Goal: Task Accomplishment & Management: Use online tool/utility

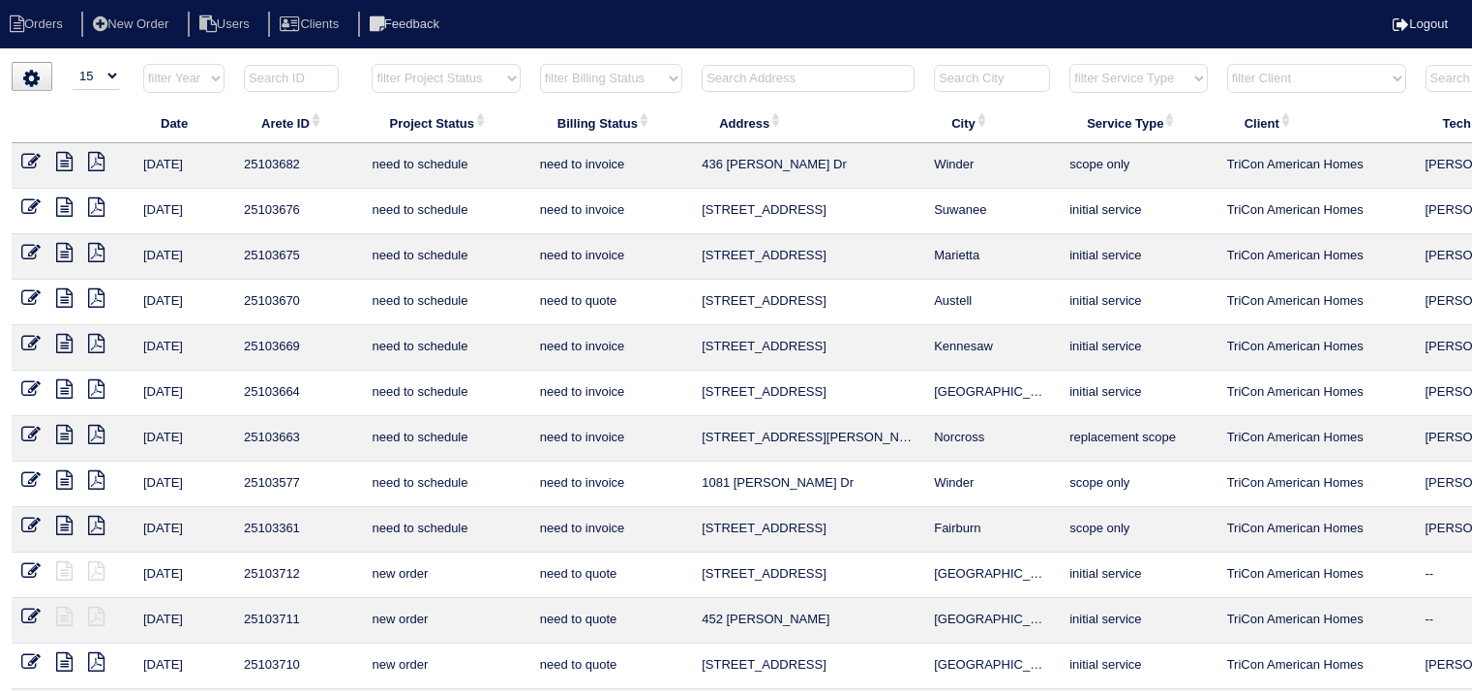
select select "15"
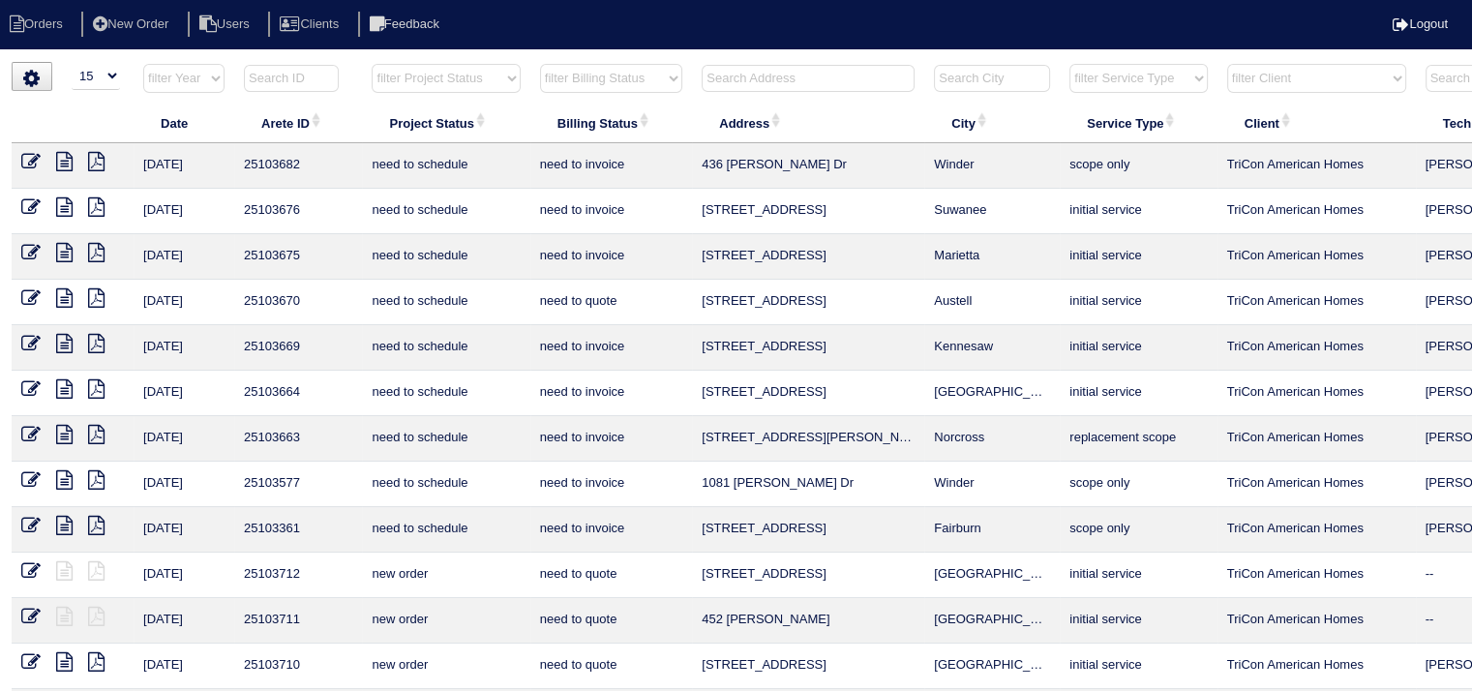
click at [782, 78] on input "text" at bounding box center [808, 78] width 213 height 27
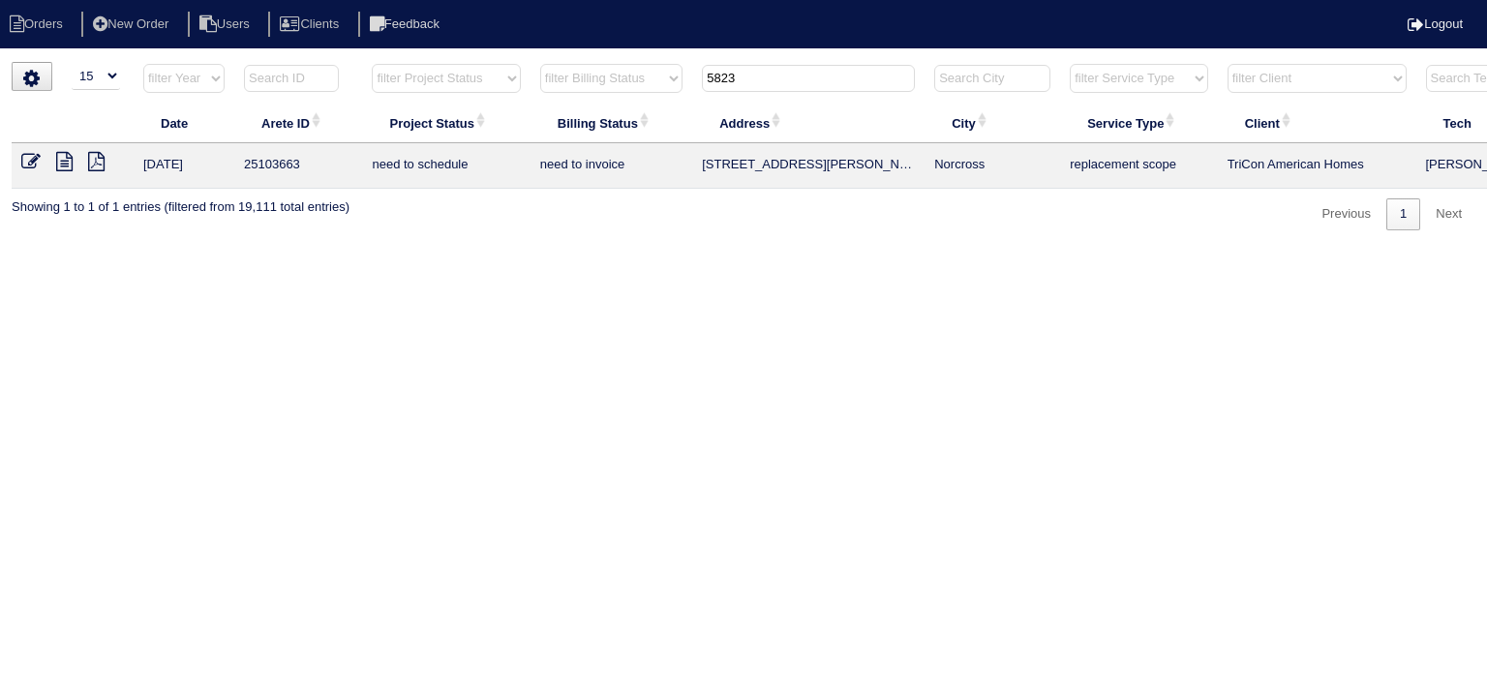
type input "5823"
click at [67, 161] on icon at bounding box center [64, 161] width 16 height 19
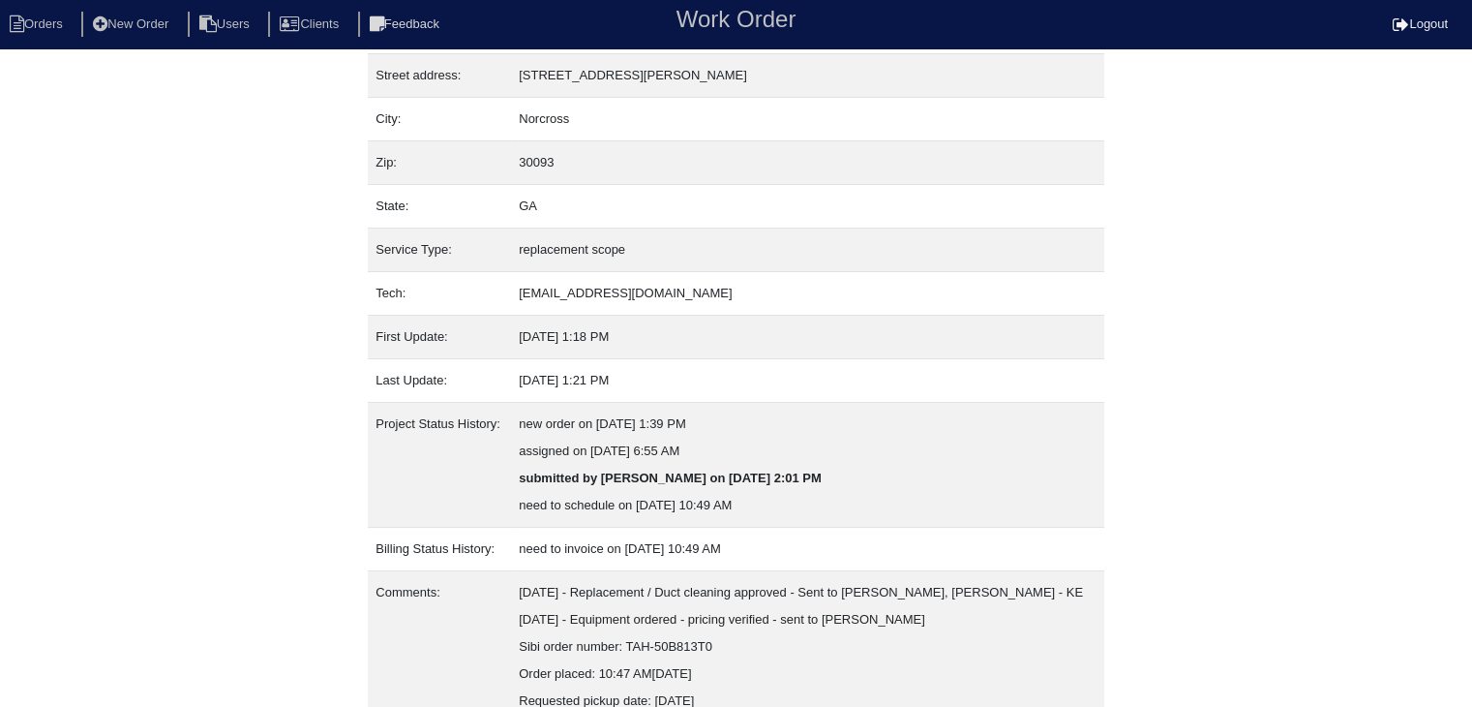
scroll to position [174, 0]
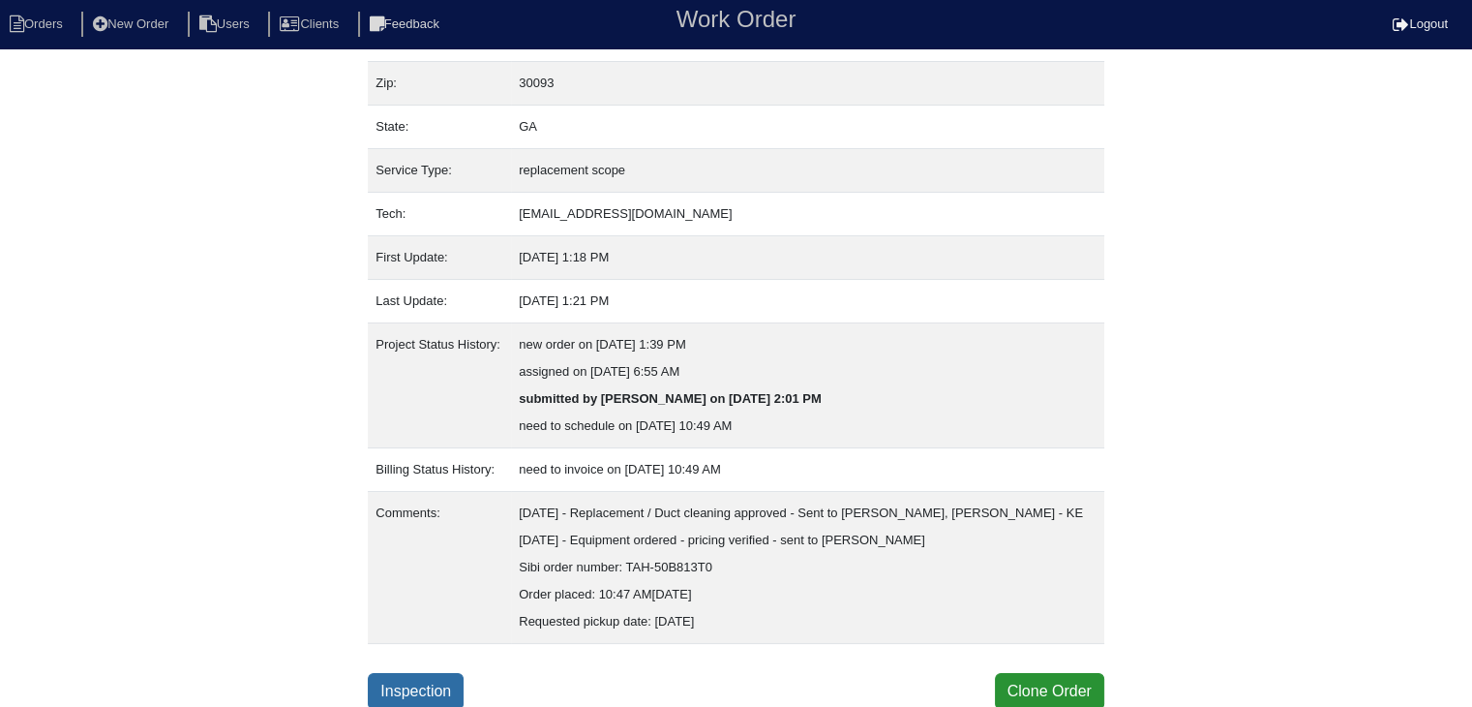
click at [454, 687] on link "Inspection" at bounding box center [416, 691] width 96 height 37
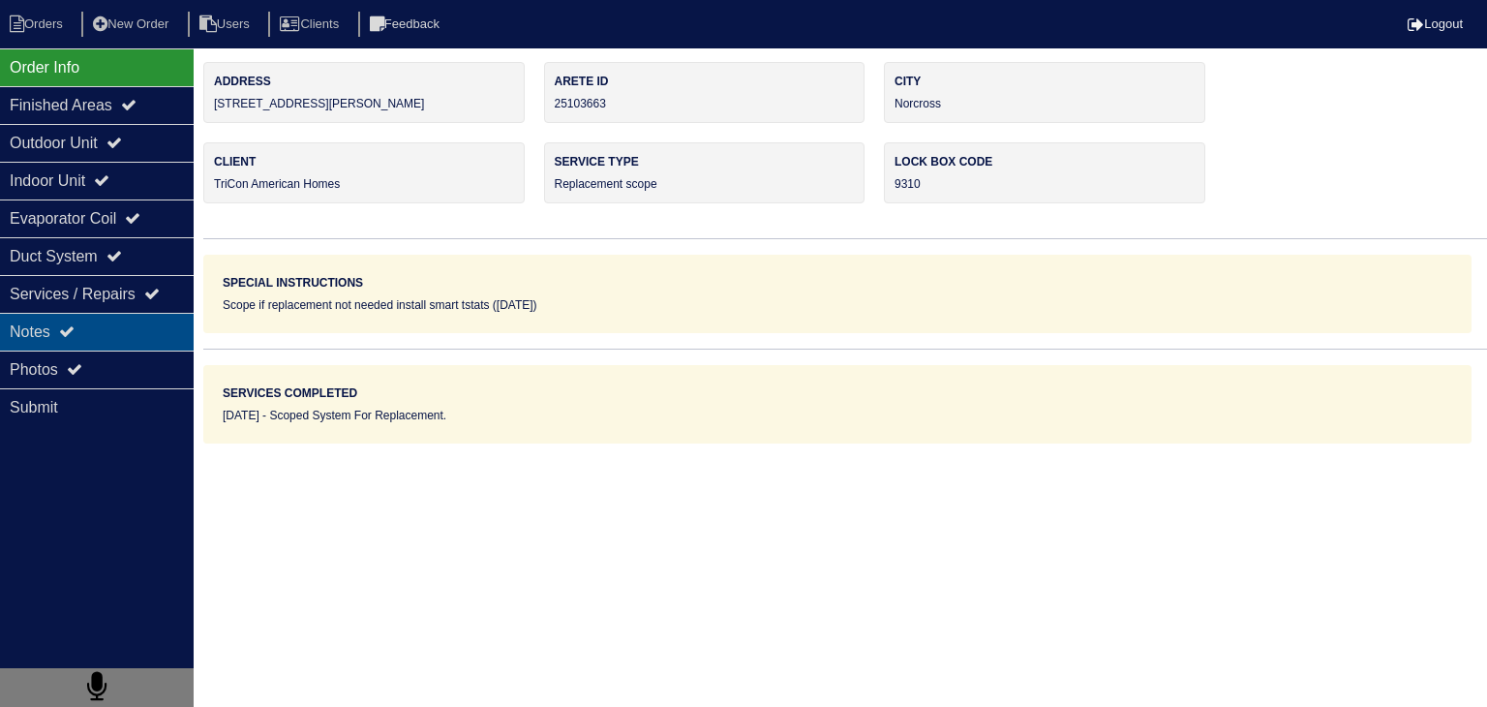
click at [149, 339] on div "Notes" at bounding box center [97, 332] width 194 height 38
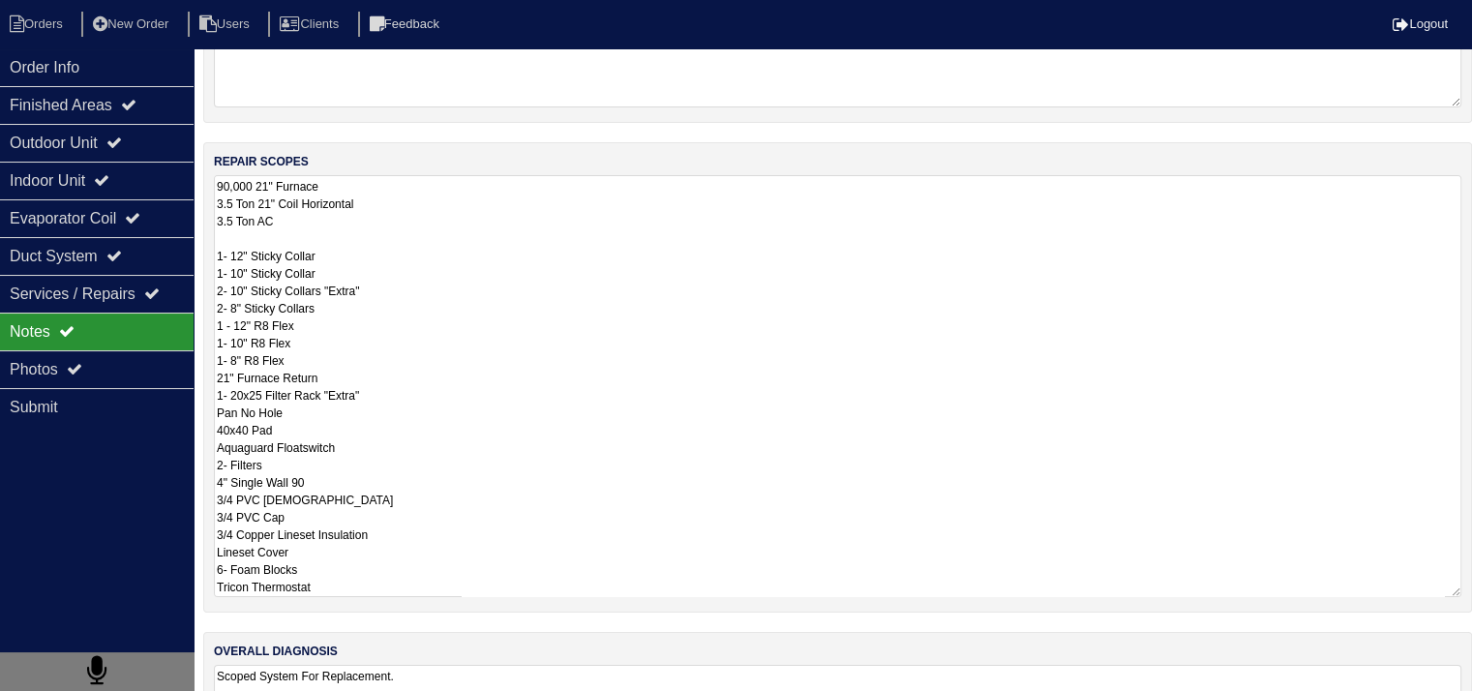
scroll to position [349, 0]
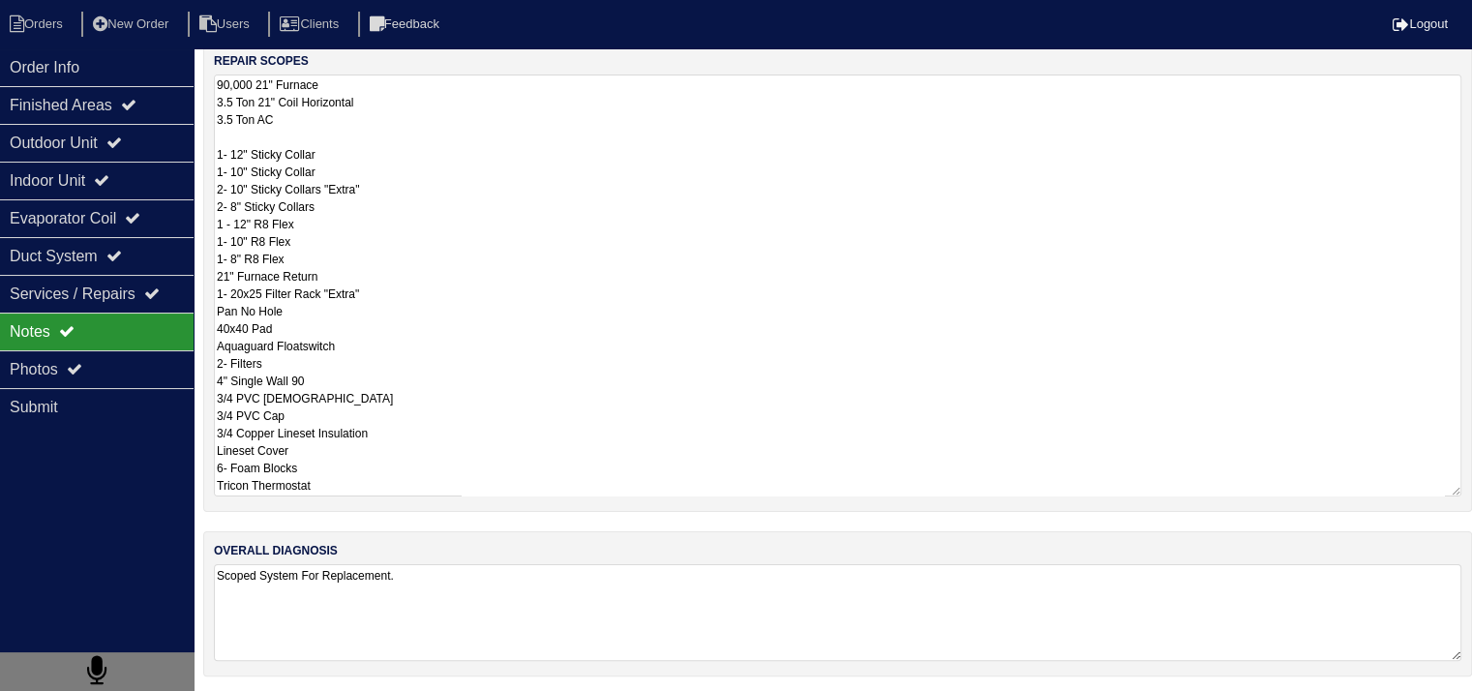
drag, startPoint x: 217, startPoint y: 433, endPoint x: 502, endPoint y: 659, distance: 364.5
click at [498, 696] on html "Orders New Order Users Clients Feedback Logout Orders New Order Users Clients M…" at bounding box center [736, 173] width 1472 height 1045
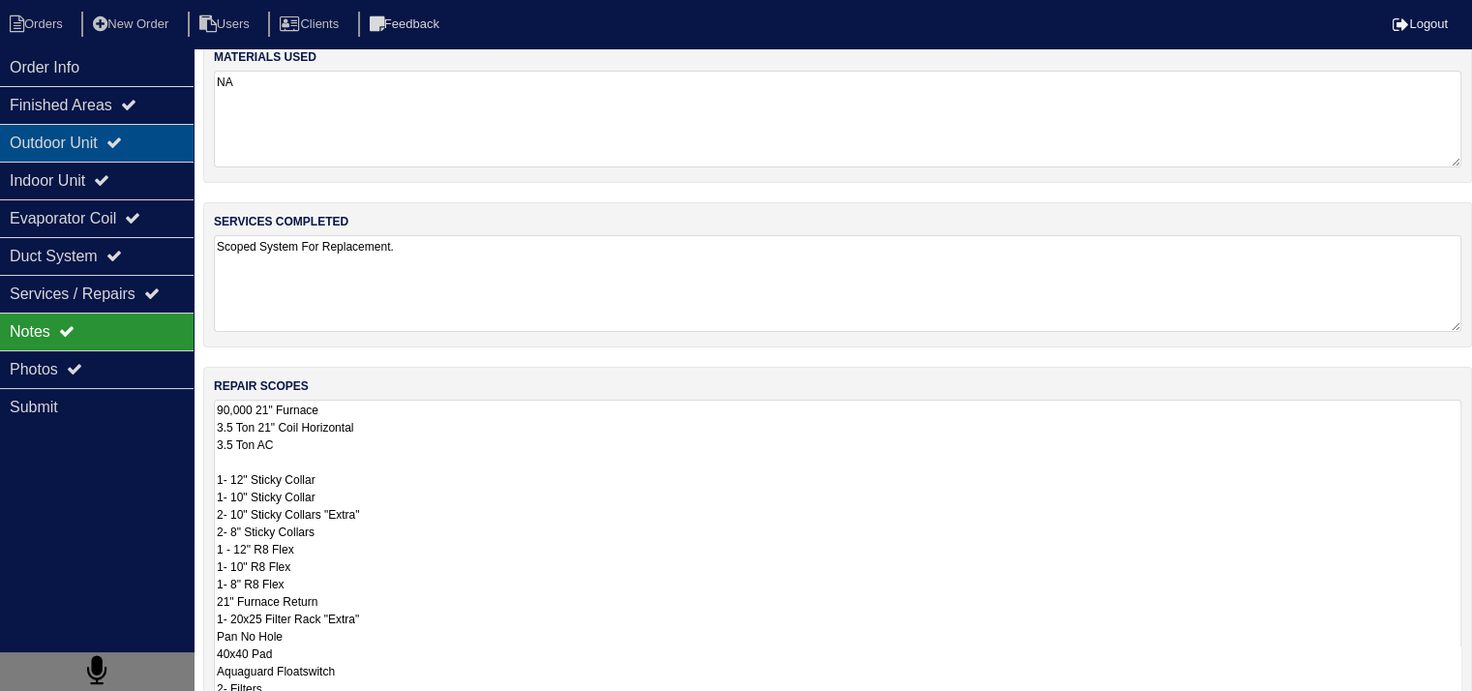
click at [43, 144] on div "Outdoor Unit" at bounding box center [97, 143] width 194 height 38
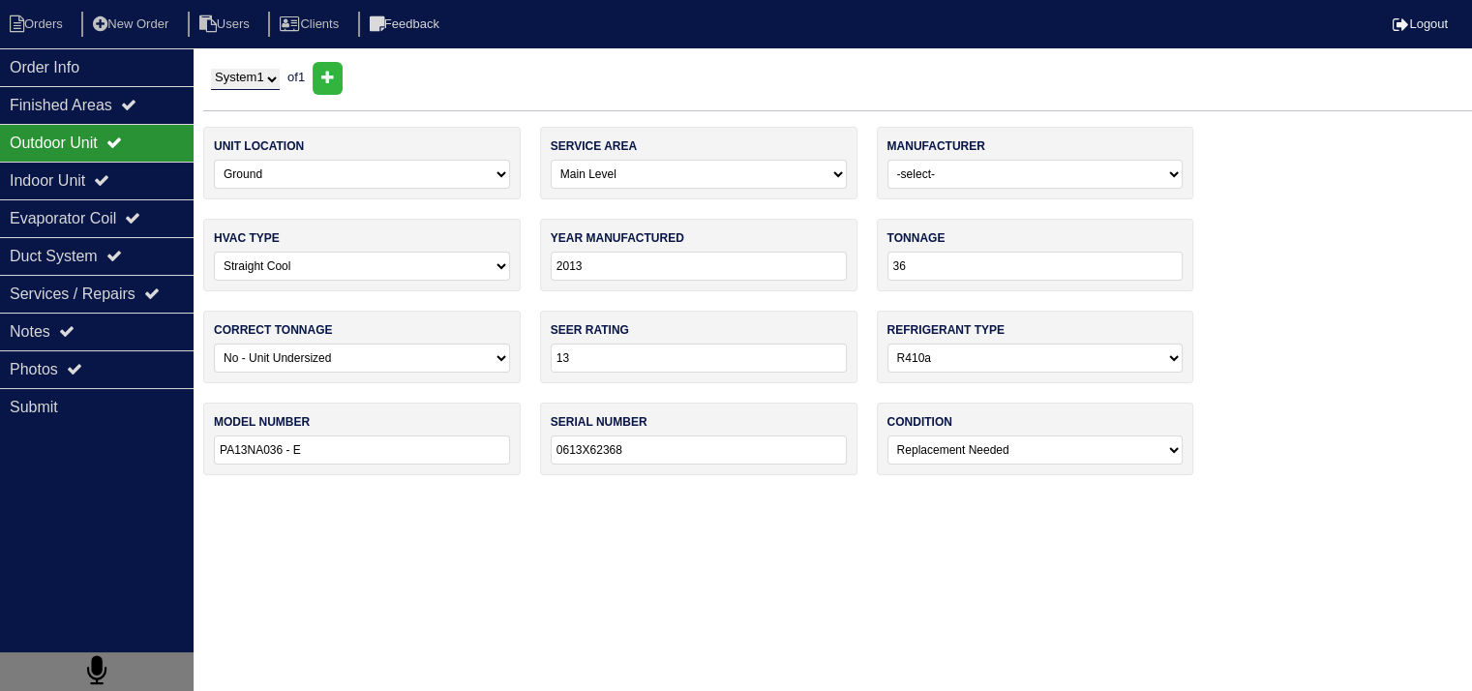
scroll to position [0, 0]
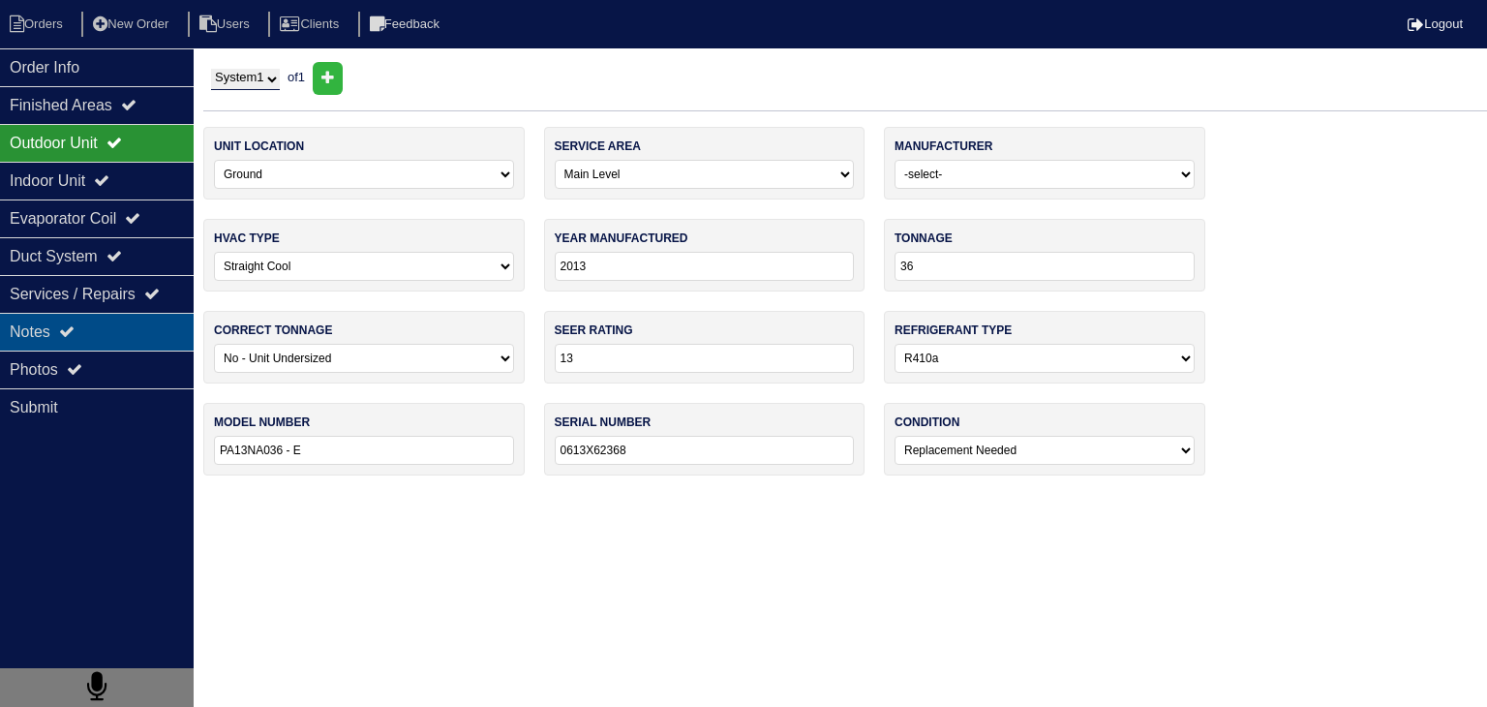
click at [136, 335] on div "Notes" at bounding box center [97, 332] width 194 height 38
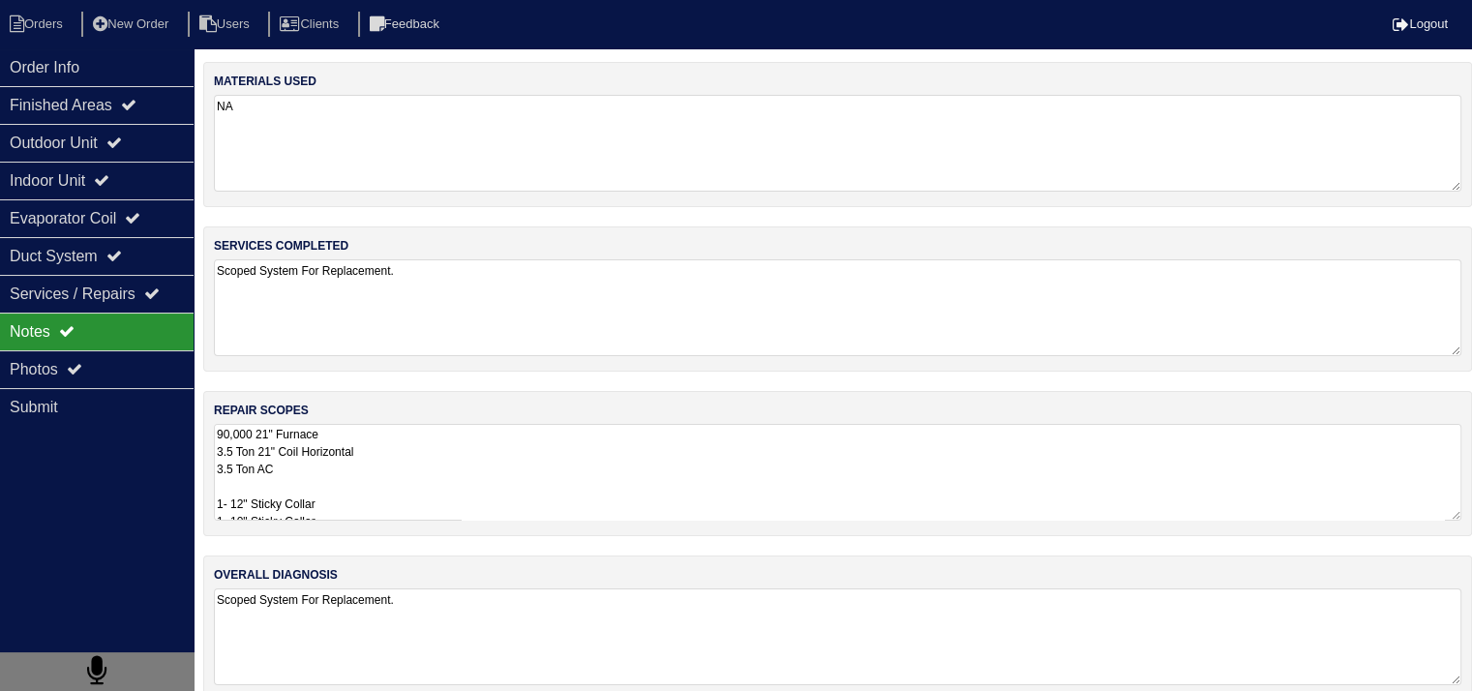
click at [525, 469] on textarea "90,000 21" Furnace 3.5 Ton 21" Coil Horizontal 3.5 Ton AC 1- 12" Sticky Collar …" at bounding box center [838, 472] width 1248 height 97
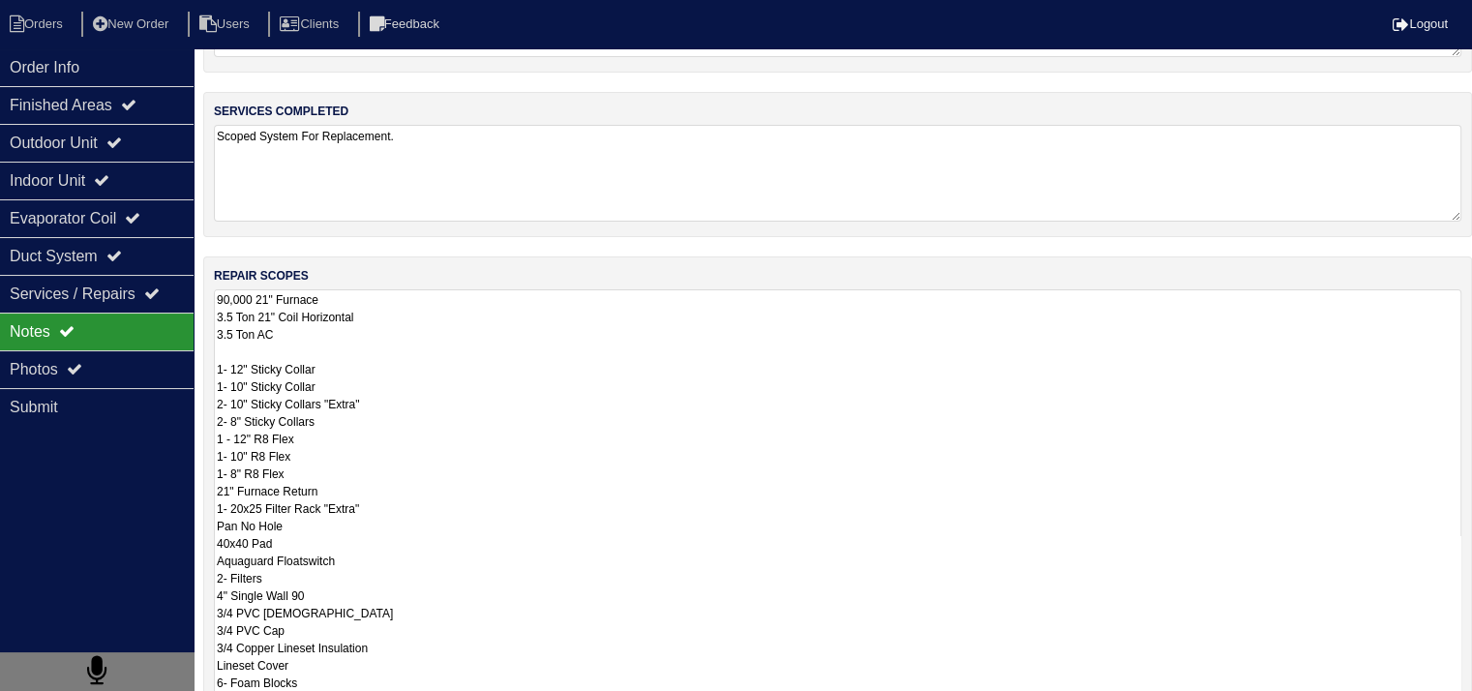
scroll to position [349, 0]
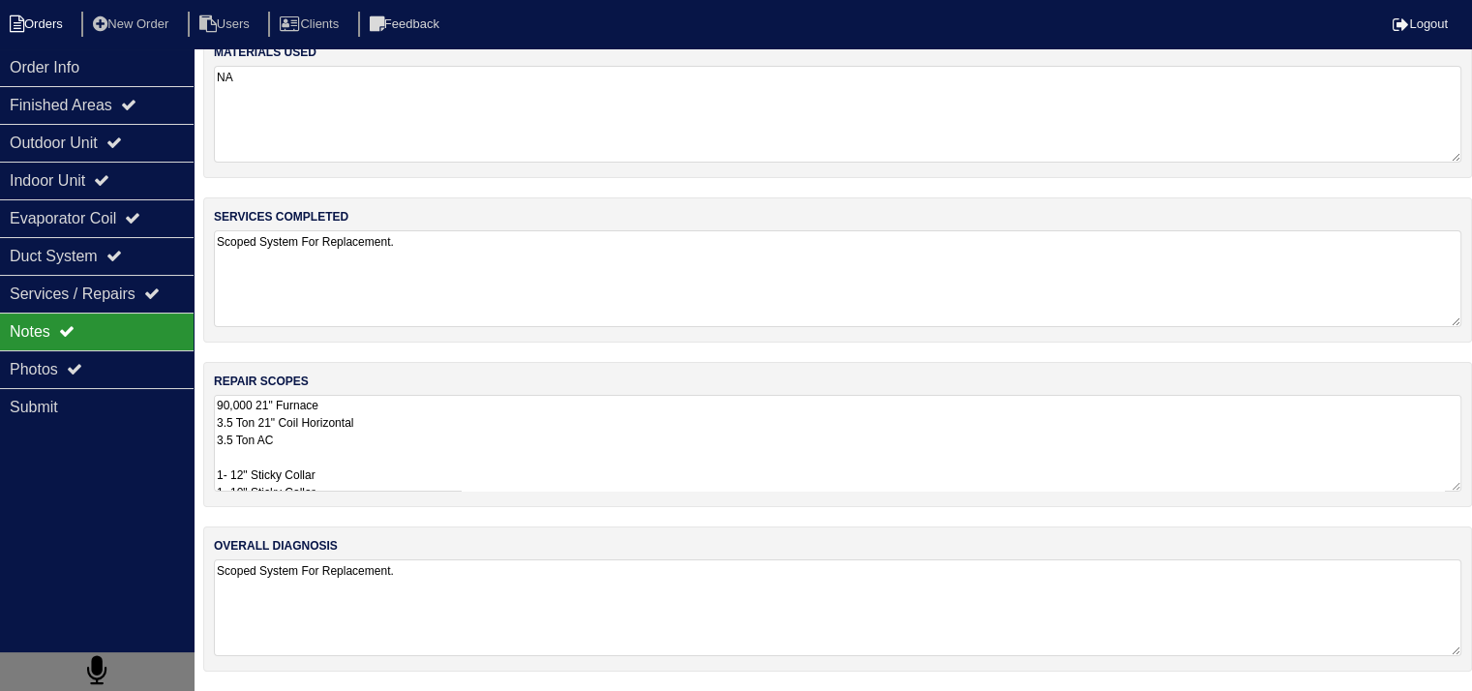
click at [64, 26] on li "Orders" at bounding box center [39, 25] width 78 height 26
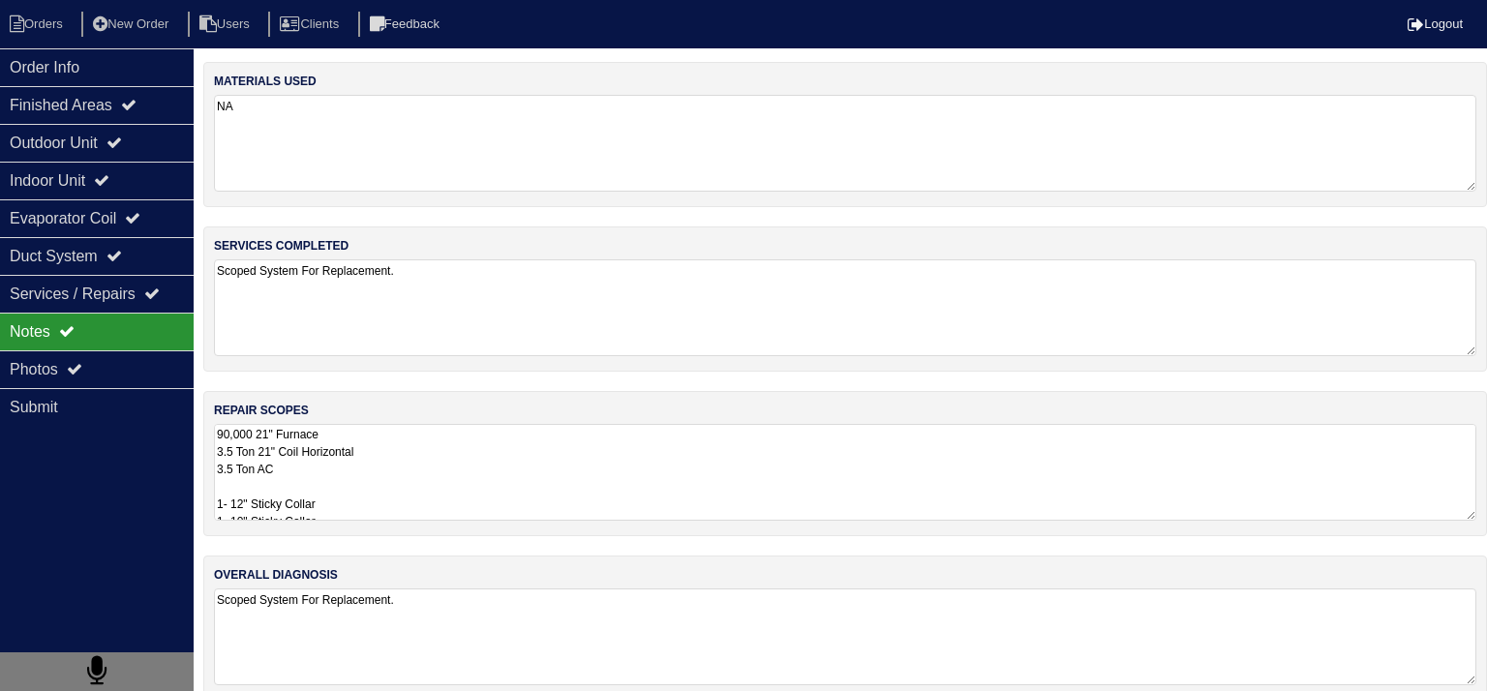
select select "15"
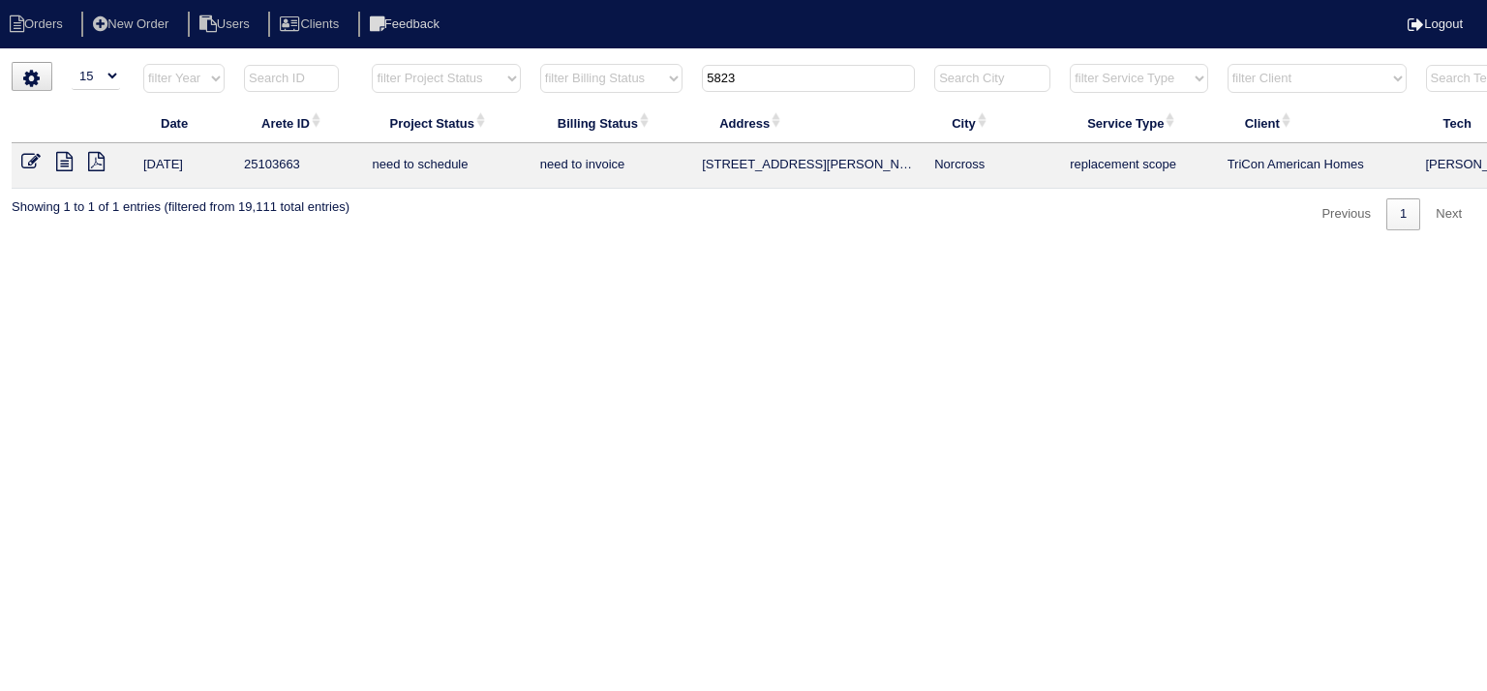
click at [805, 85] on input "5823" at bounding box center [808, 78] width 213 height 27
type input "1672"
click at [66, 158] on icon at bounding box center [64, 161] width 16 height 19
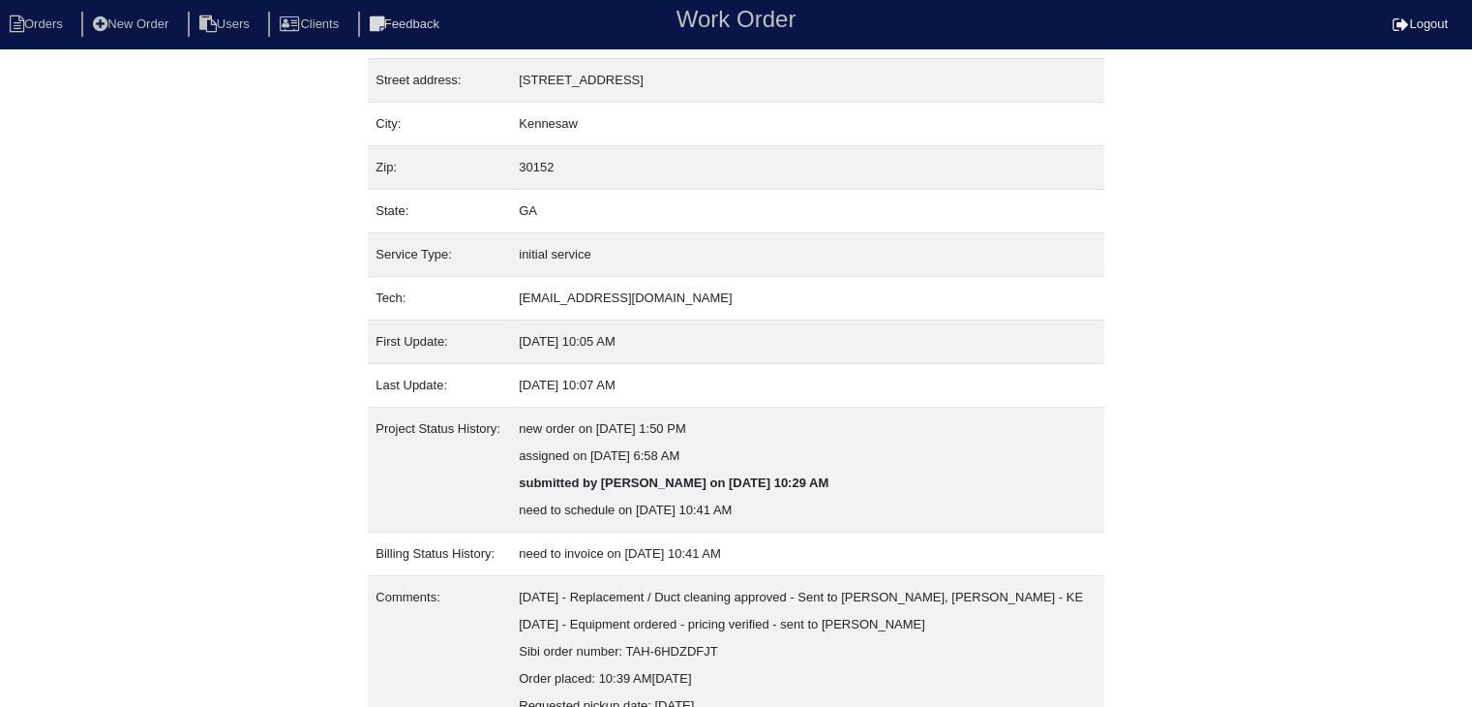
scroll to position [174, 0]
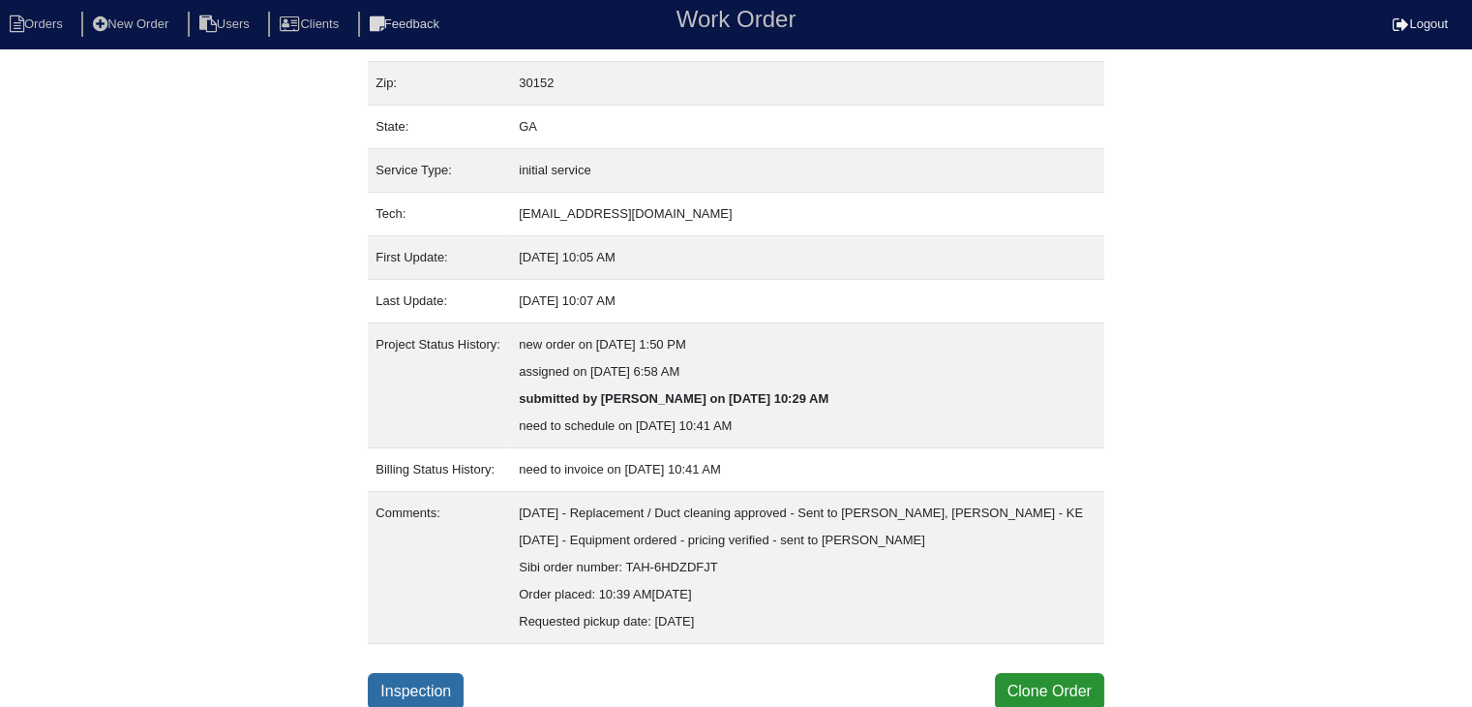
click at [410, 687] on link "Inspection" at bounding box center [416, 691] width 96 height 37
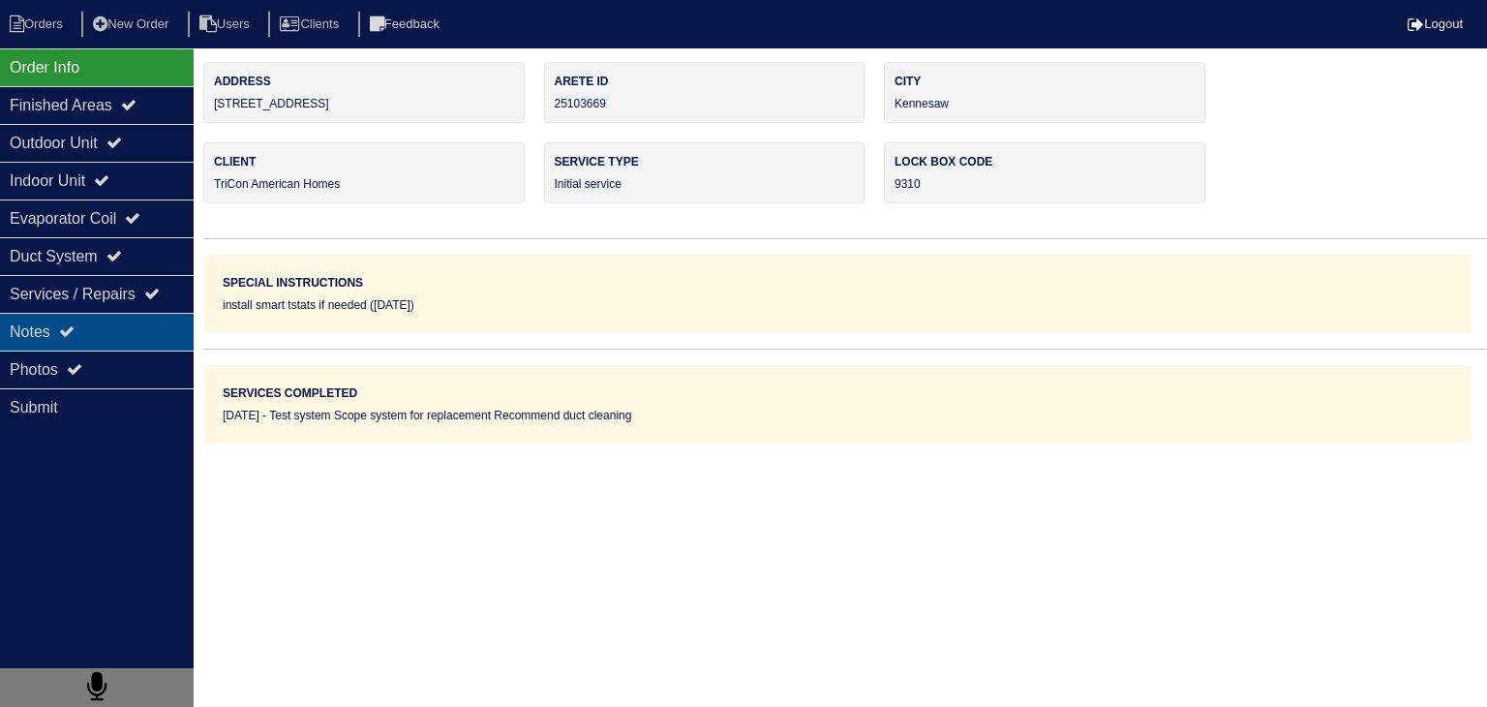
click at [166, 337] on div "Notes" at bounding box center [97, 332] width 194 height 38
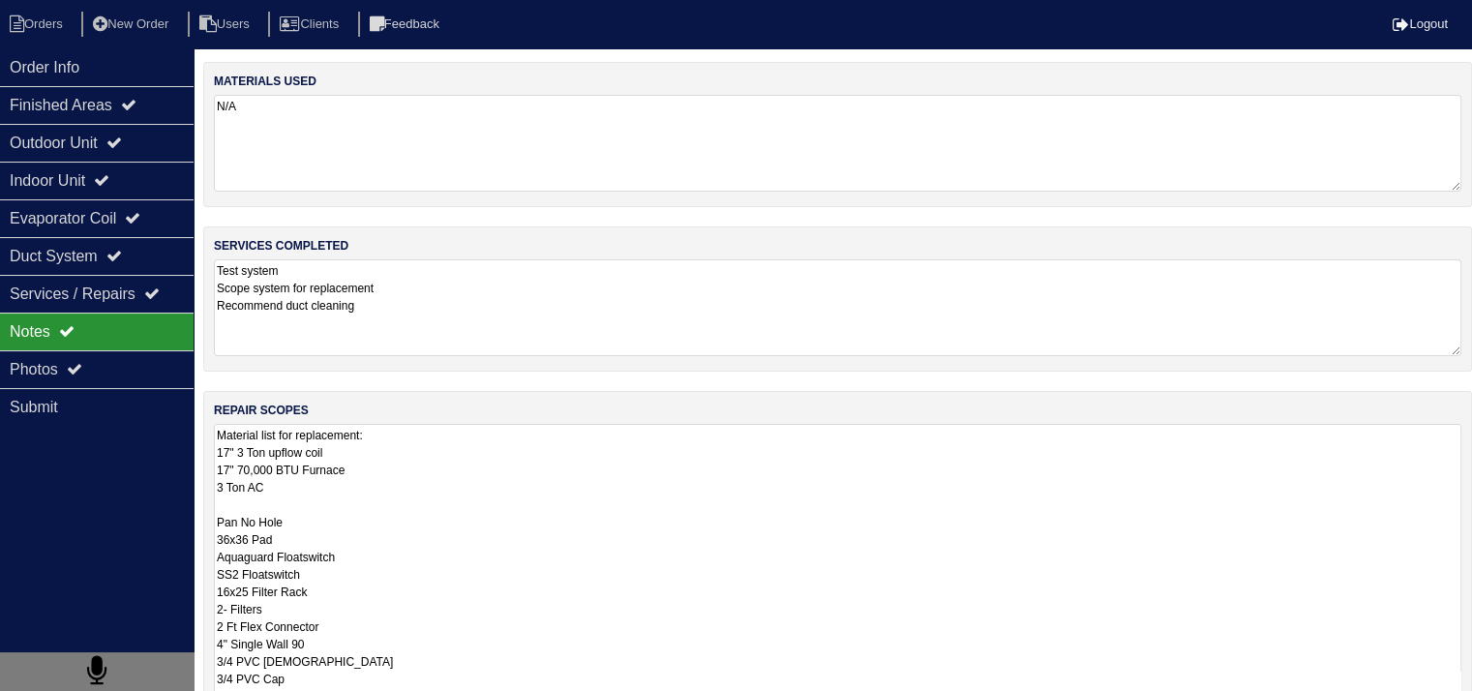
scroll to position [1, 0]
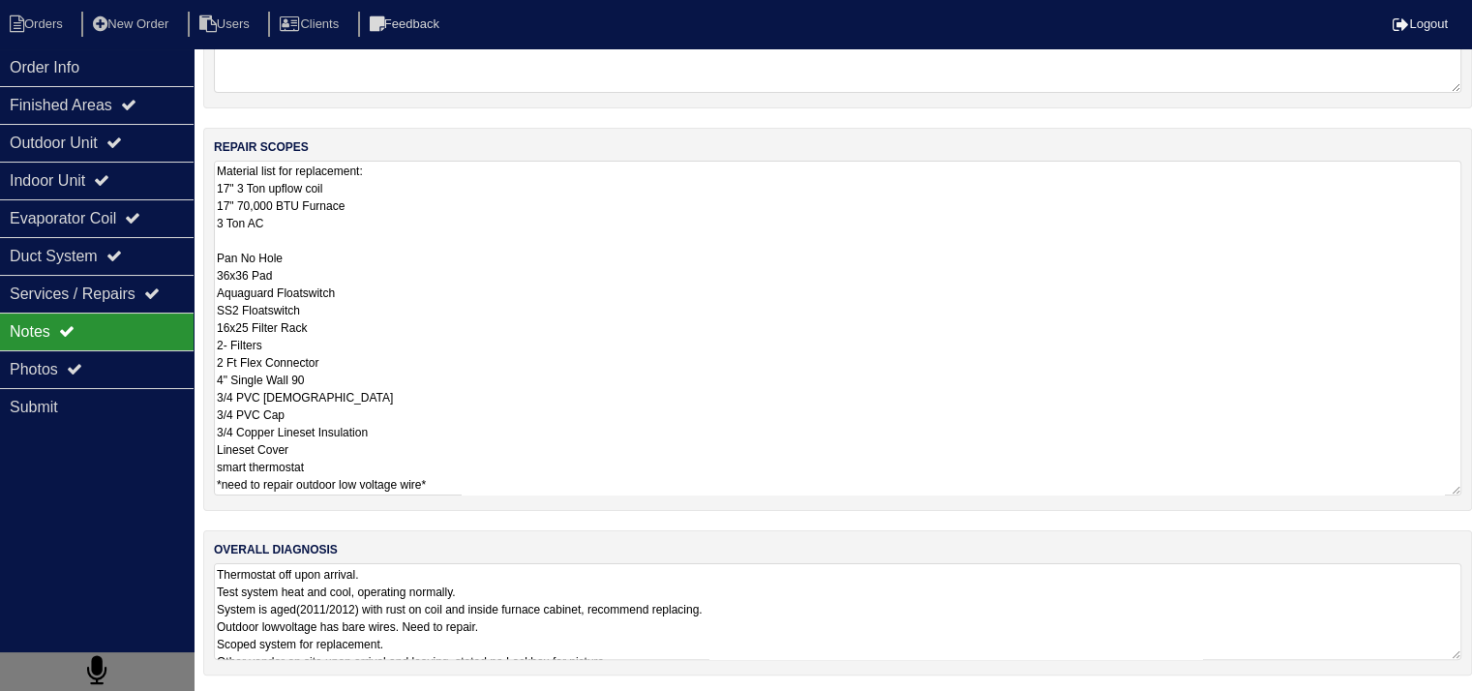
drag, startPoint x: 217, startPoint y: 453, endPoint x: 391, endPoint y: 748, distance: 342.8
click at [391, 695] on html "Orders New Order Users Clients Feedback Logout Orders New Order Users Clients M…" at bounding box center [736, 216] width 1472 height 958
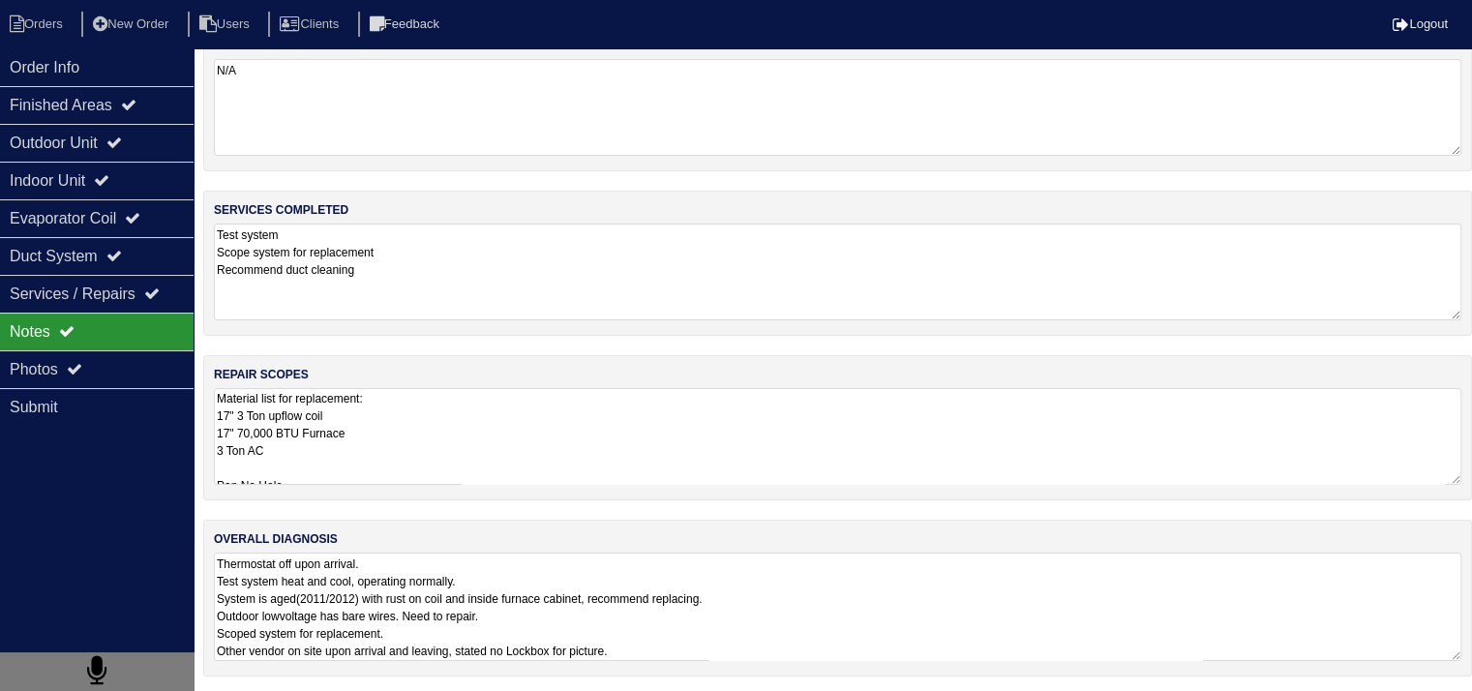
scroll to position [1, 0]
click at [35, 18] on li "Orders" at bounding box center [39, 25] width 78 height 26
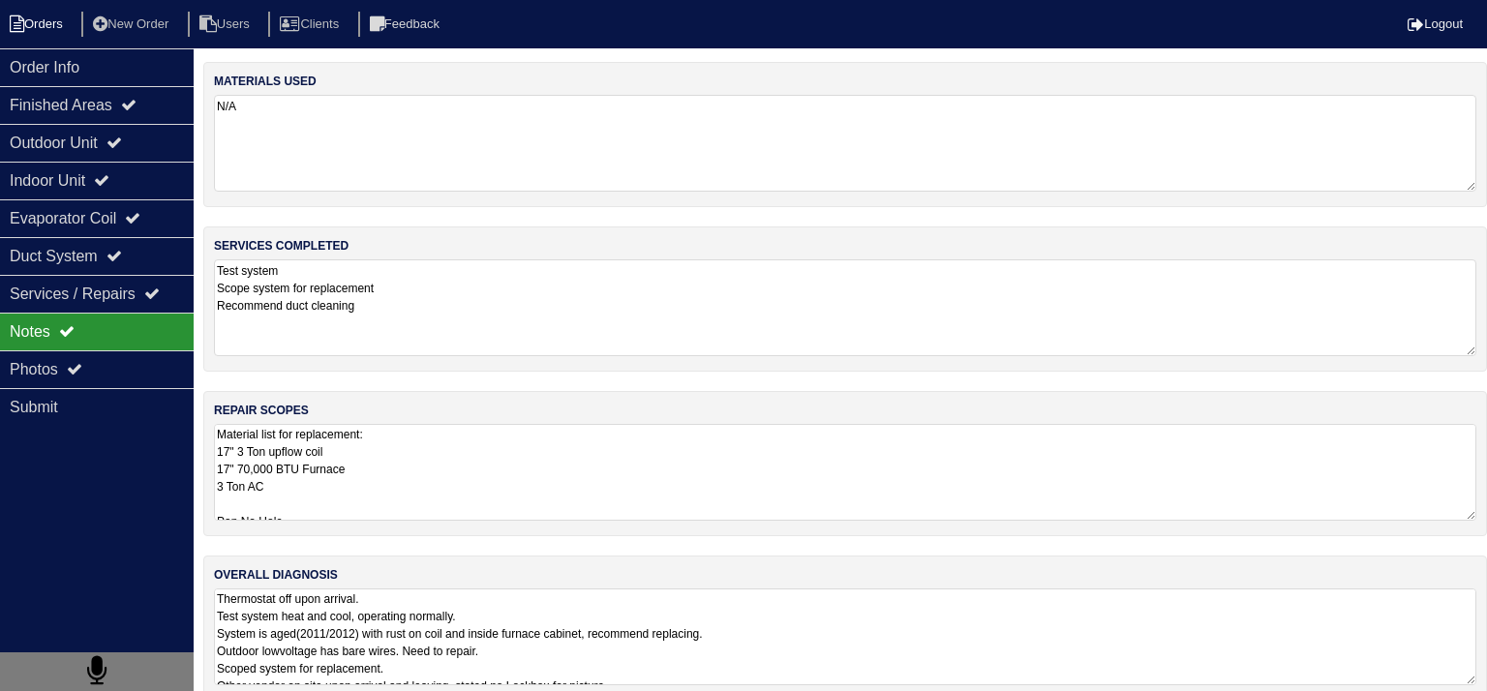
select select "15"
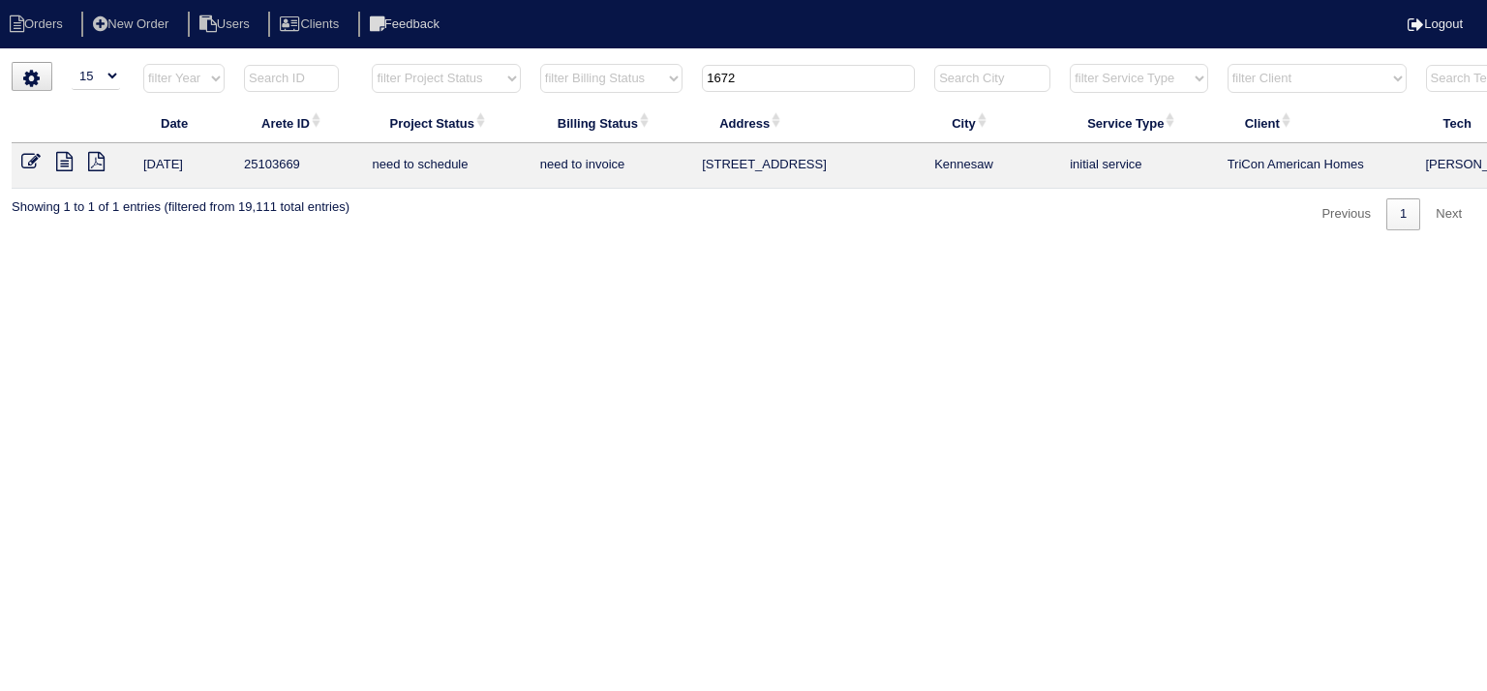
drag, startPoint x: 774, startPoint y: 79, endPoint x: 618, endPoint y: 79, distance: 156.8
click at [623, 79] on tr "filter Year -- Any Year -- 2025 2024 2023 2022 2021 2020 2019 filter Project St…" at bounding box center [851, 83] width 1678 height 40
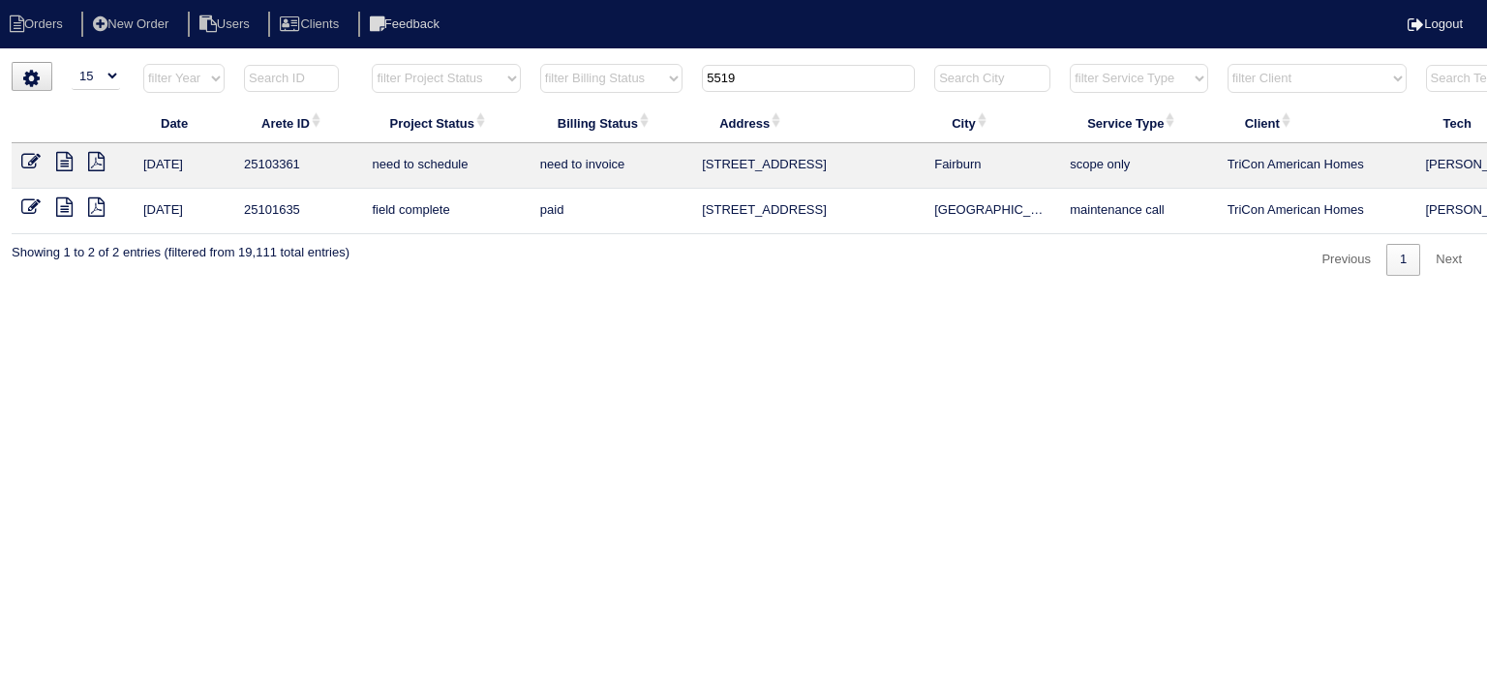
type input "5519"
click at [65, 167] on icon at bounding box center [64, 161] width 16 height 19
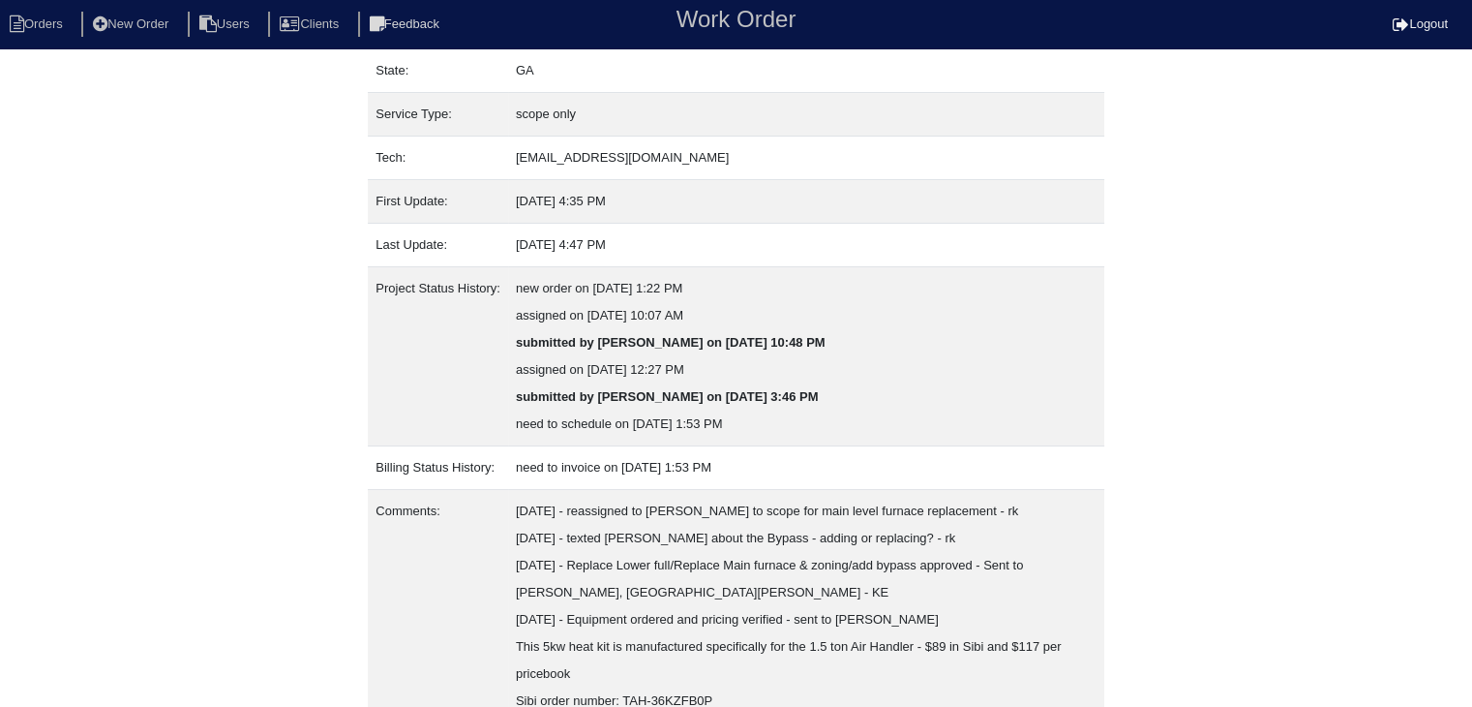
scroll to position [364, 0]
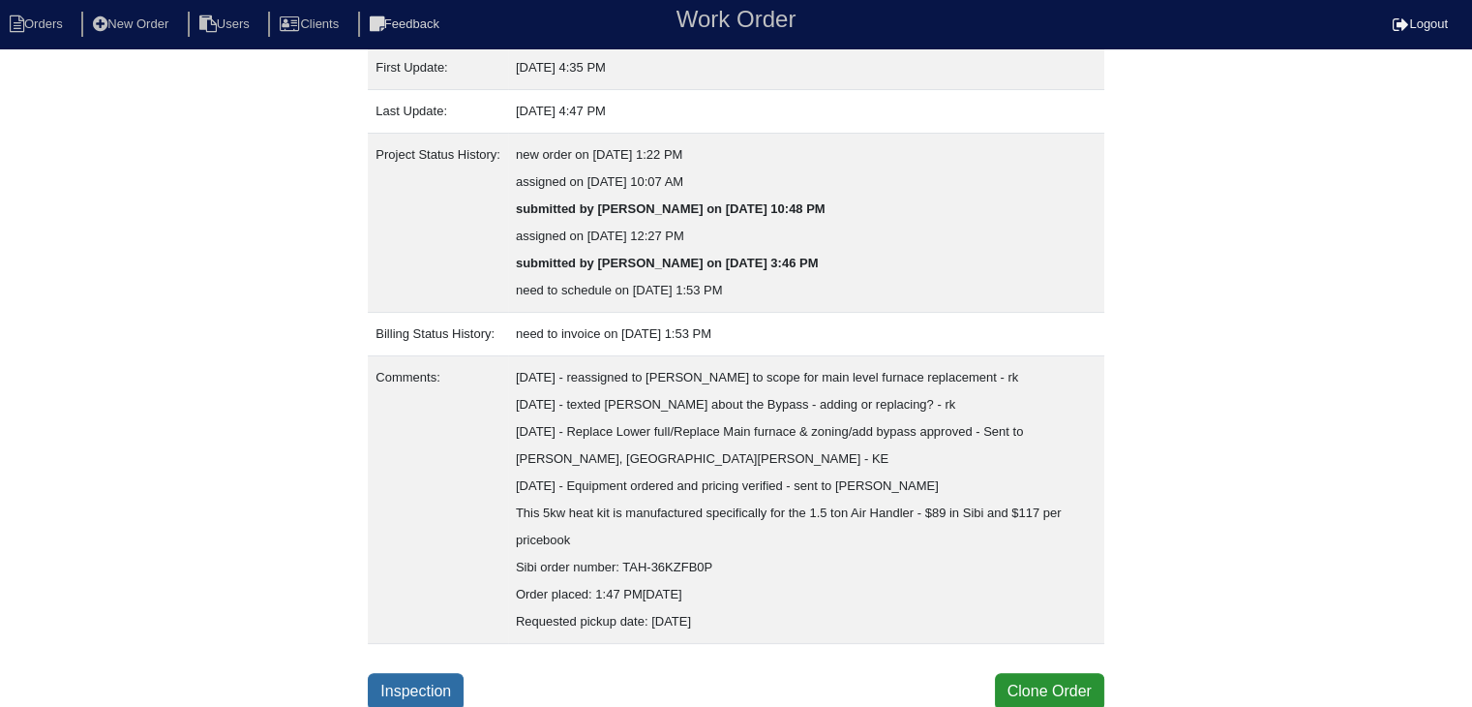
click at [428, 683] on link "Inspection" at bounding box center [416, 691] width 96 height 37
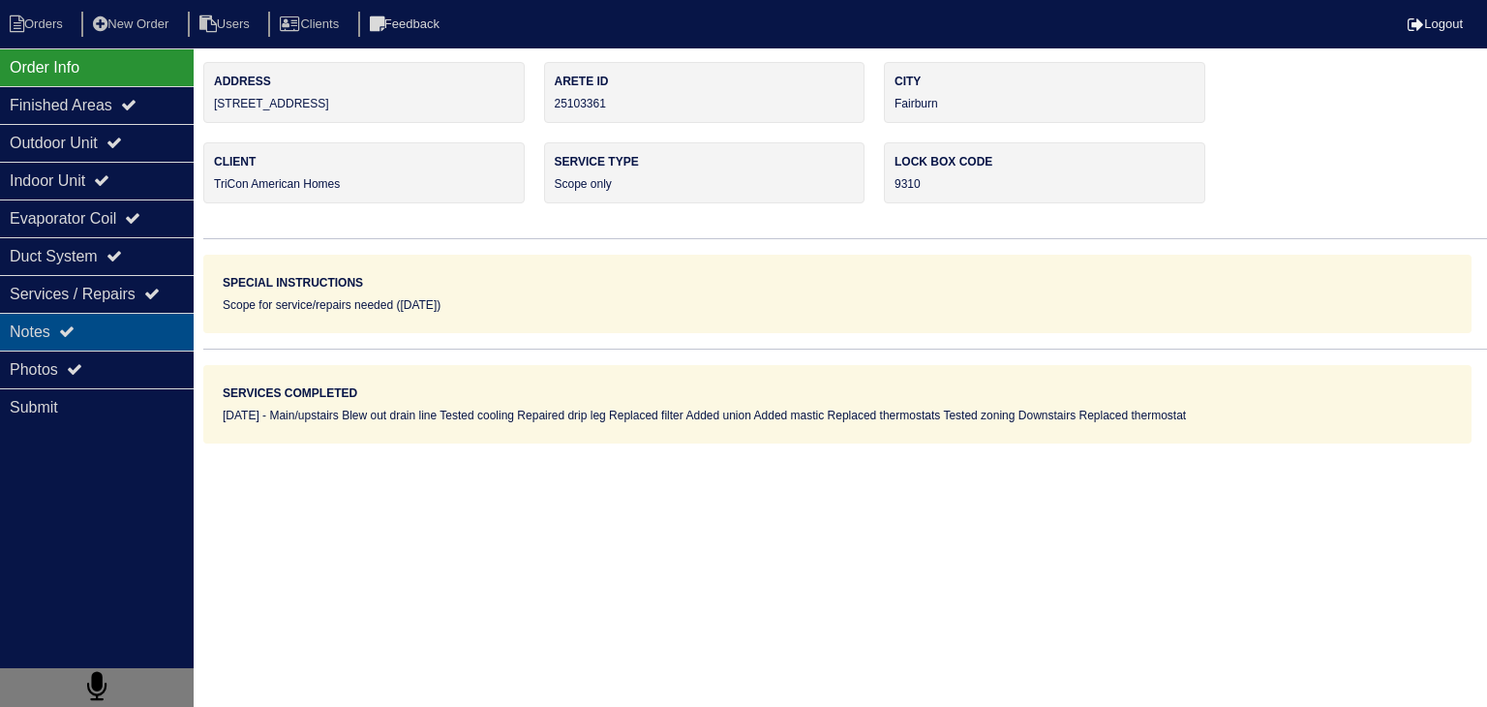
click at [124, 338] on div "Notes" at bounding box center [97, 332] width 194 height 38
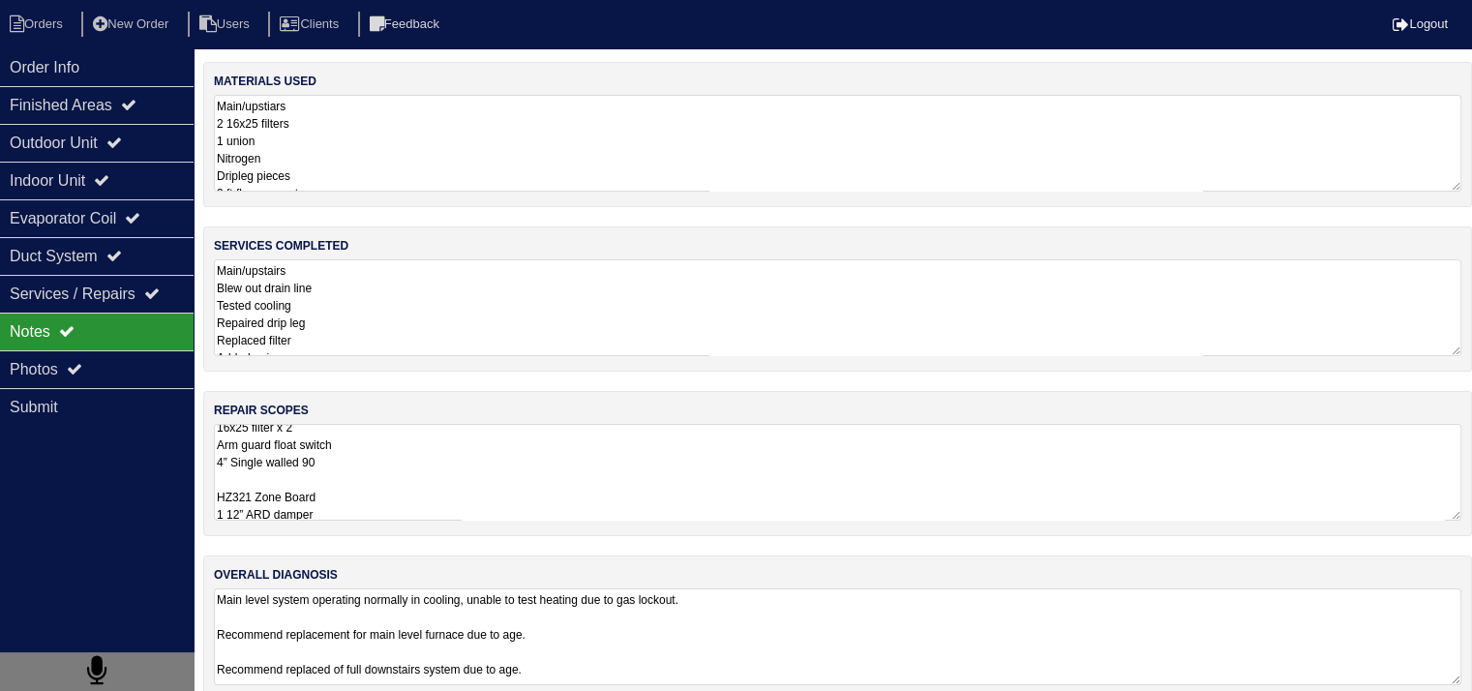
scroll to position [1, 0]
click at [429, 469] on textarea "Main level 70,000 17” Furnace Pan no hole 16x25 filter rack 16x25 filter x 2 Ar…" at bounding box center [838, 472] width 1248 height 97
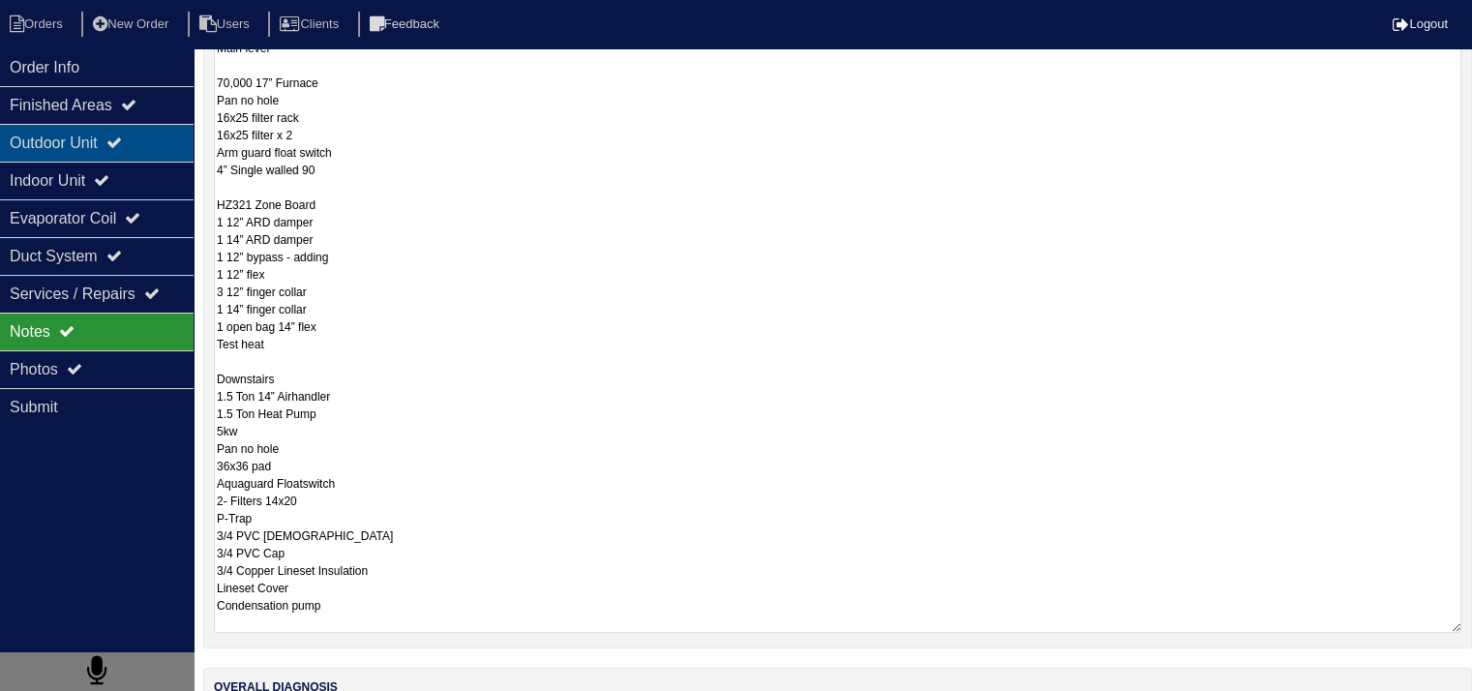
scroll to position [24, 0]
click at [16, 144] on div "Outdoor Unit" at bounding box center [97, 143] width 194 height 38
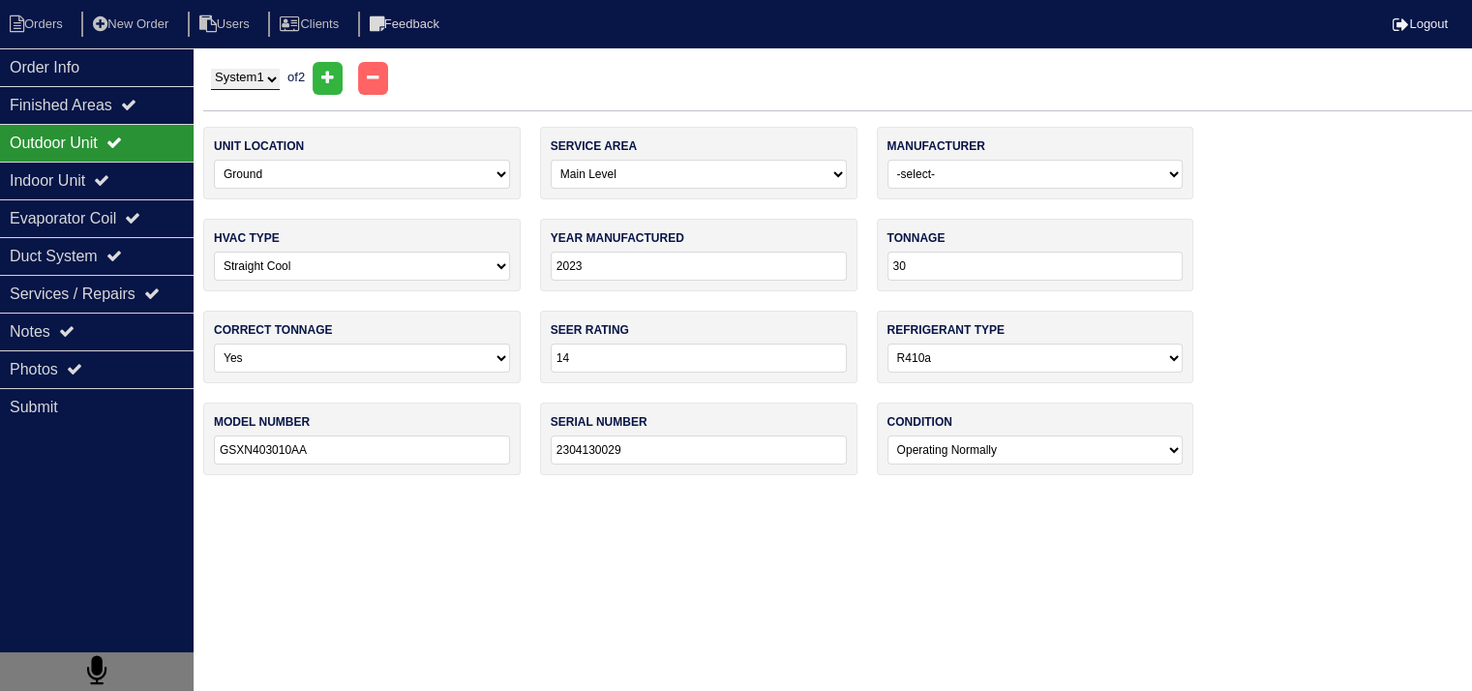
scroll to position [0, 0]
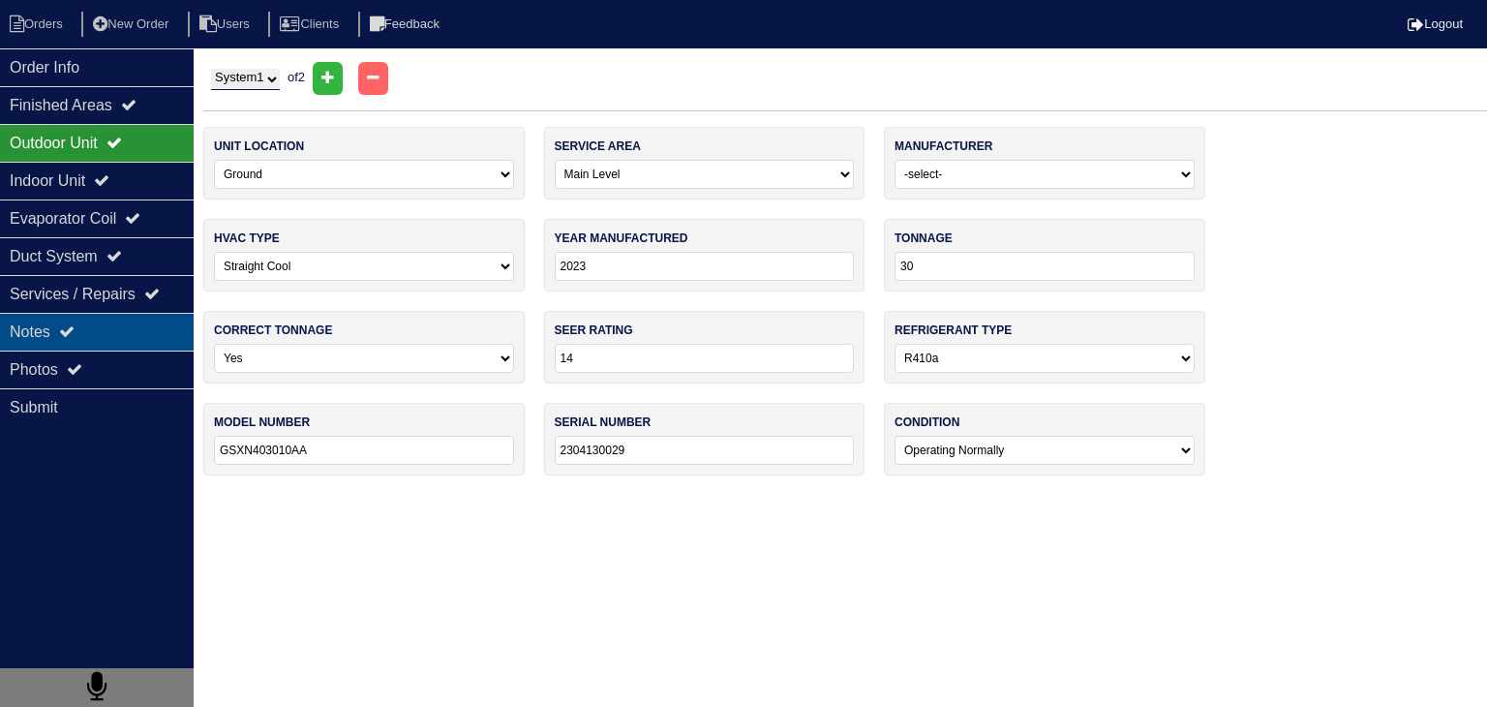
click at [106, 338] on div "Notes" at bounding box center [97, 332] width 194 height 38
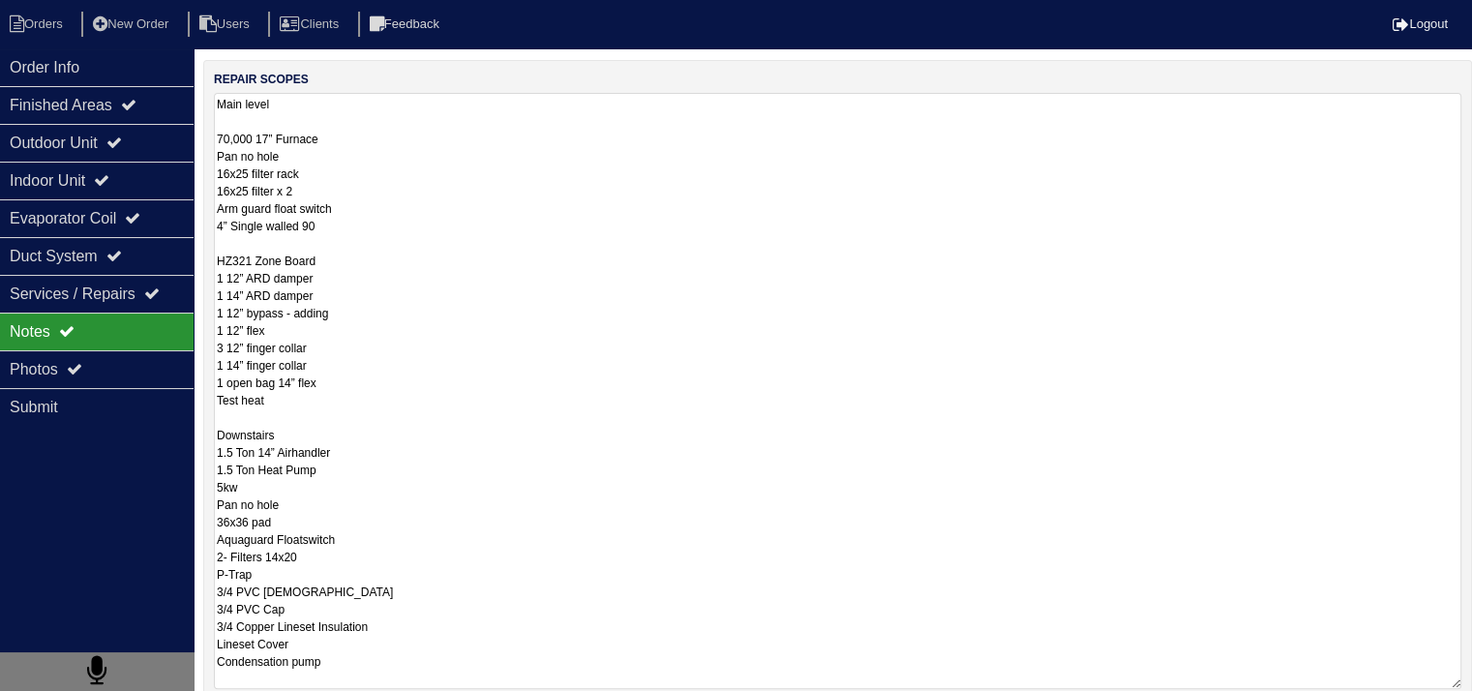
scroll to position [524, 0]
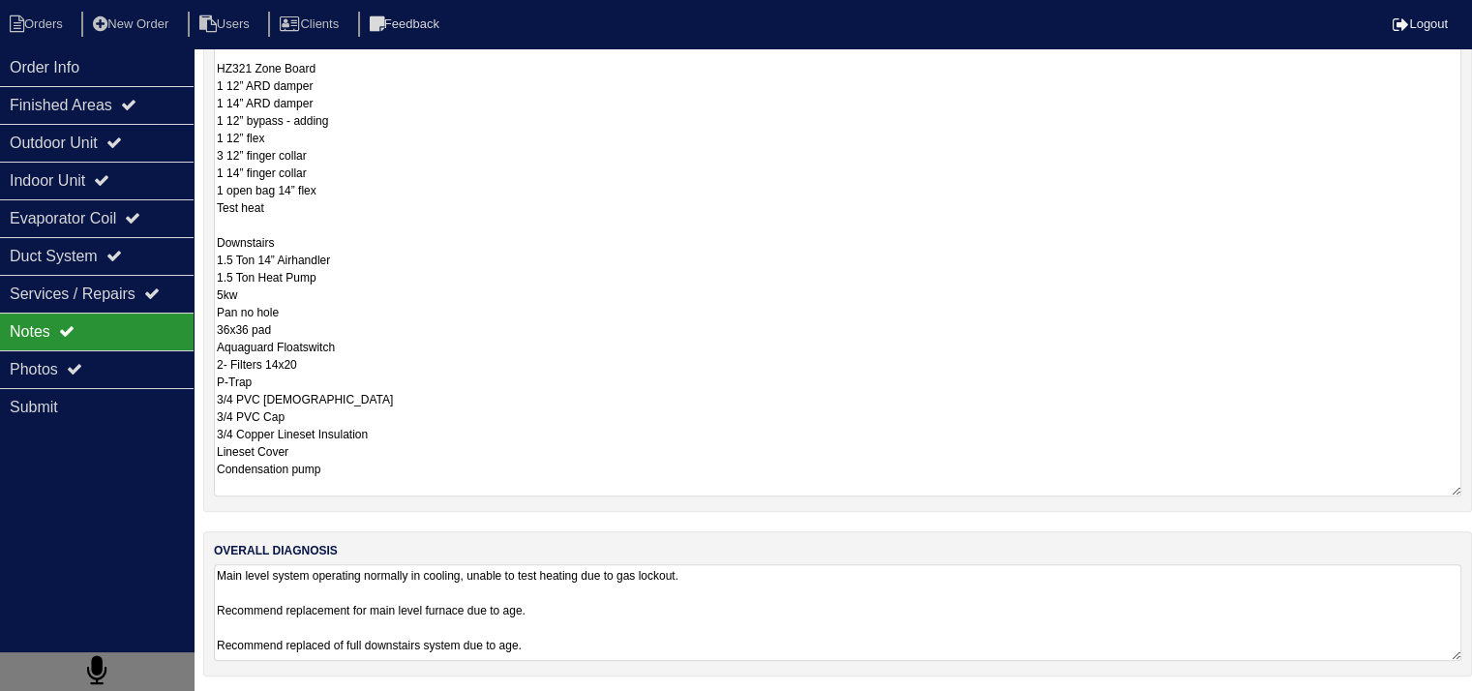
drag, startPoint x: 217, startPoint y: 407, endPoint x: 388, endPoint y: 751, distance: 384.8
click at [388, 696] on html "Orders New Order Users Clients Feedback Logout Orders New Order Users Clients M…" at bounding box center [736, 86] width 1472 height 1220
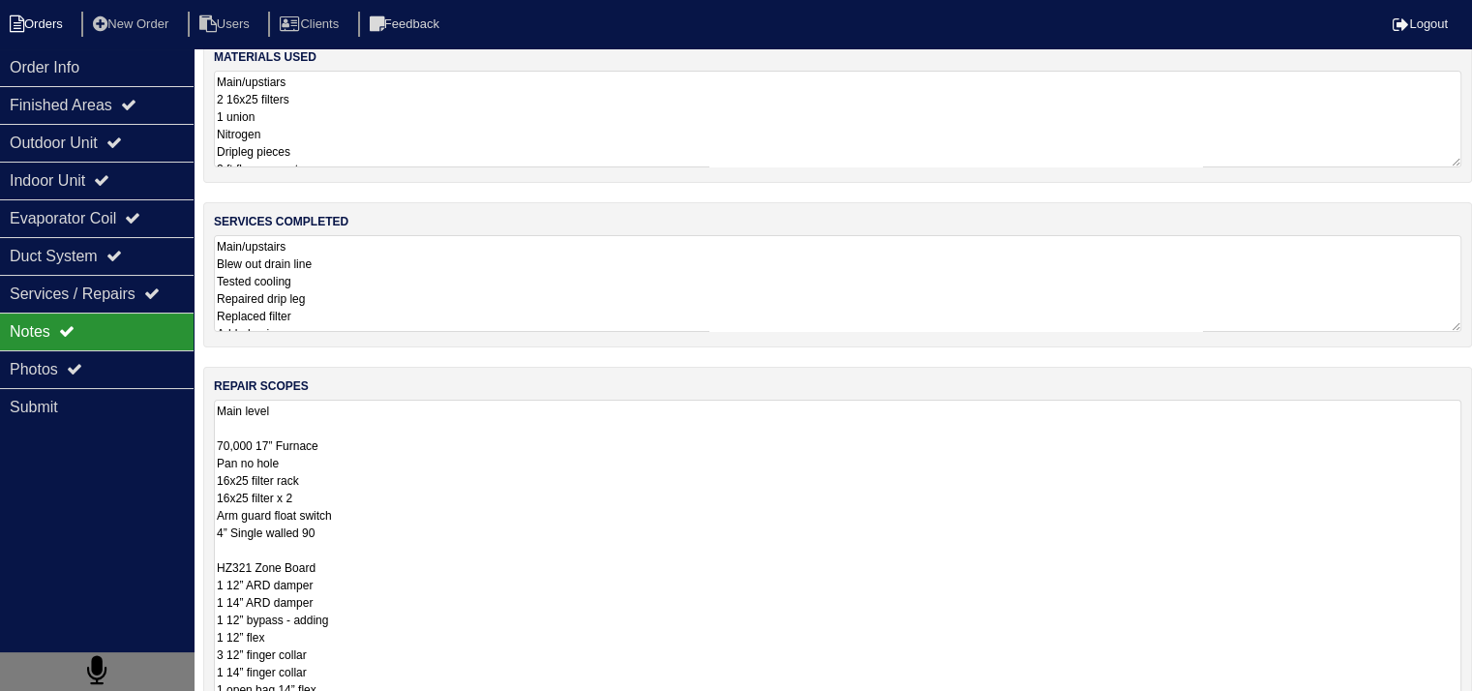
click at [78, 27] on li "Orders" at bounding box center [39, 25] width 78 height 26
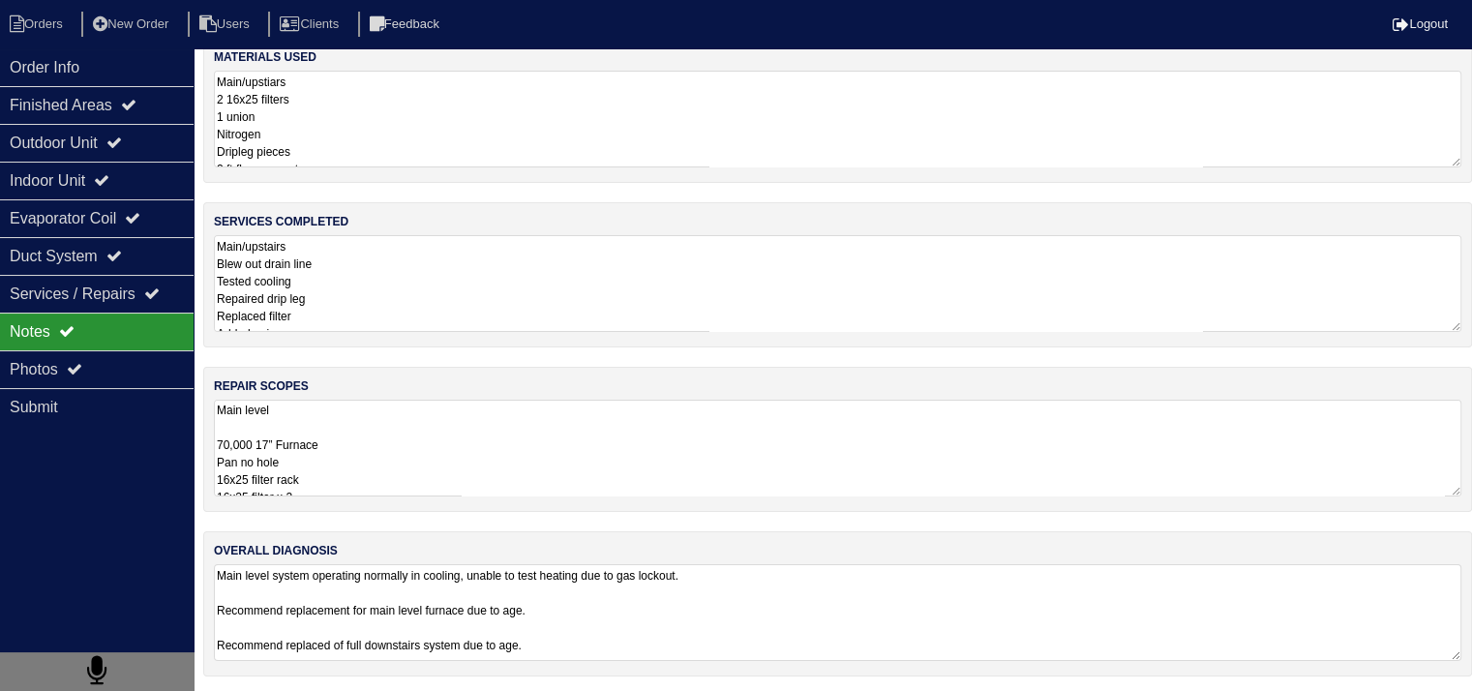
select select "15"
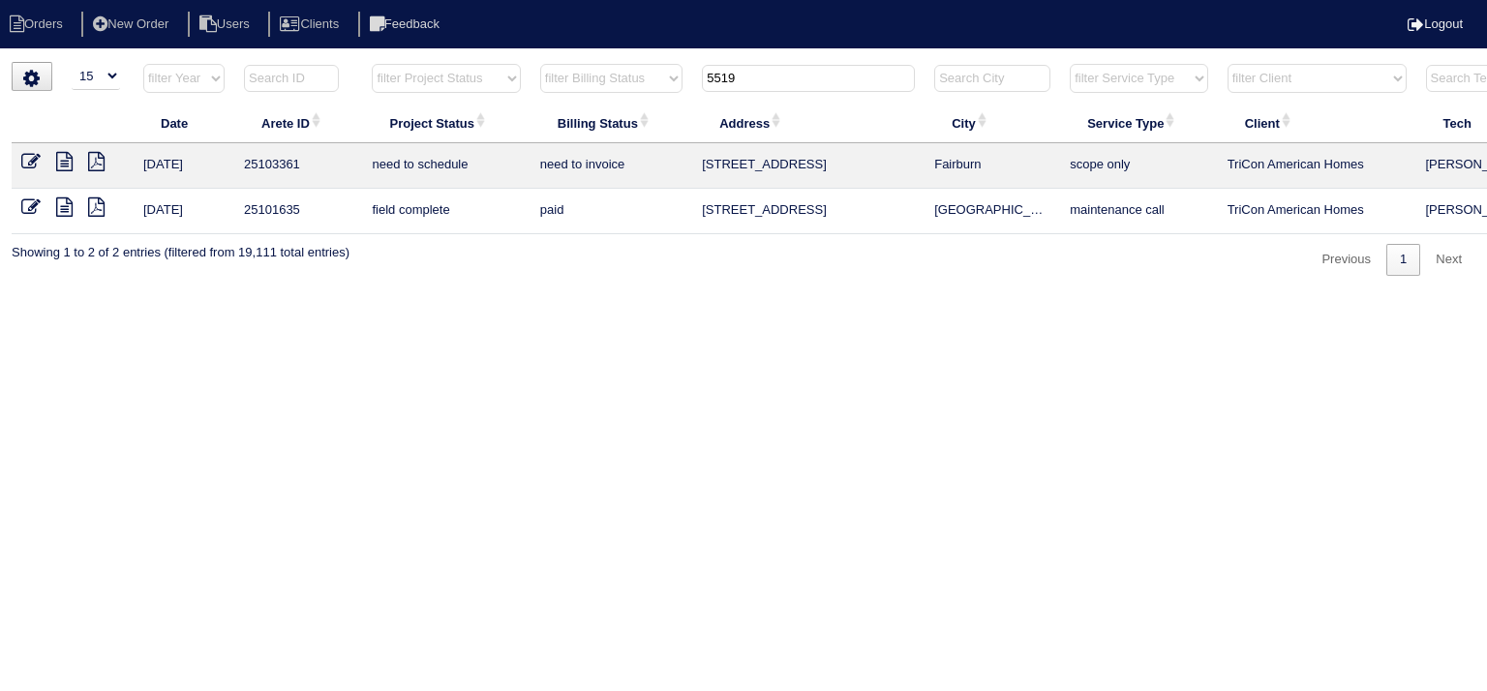
drag, startPoint x: 759, startPoint y: 83, endPoint x: 643, endPoint y: 77, distance: 116.3
click at [643, 77] on tr "filter Year -- Any Year -- 2025 2024 2023 2022 2021 2020 2019 filter Project St…" at bounding box center [851, 83] width 1678 height 40
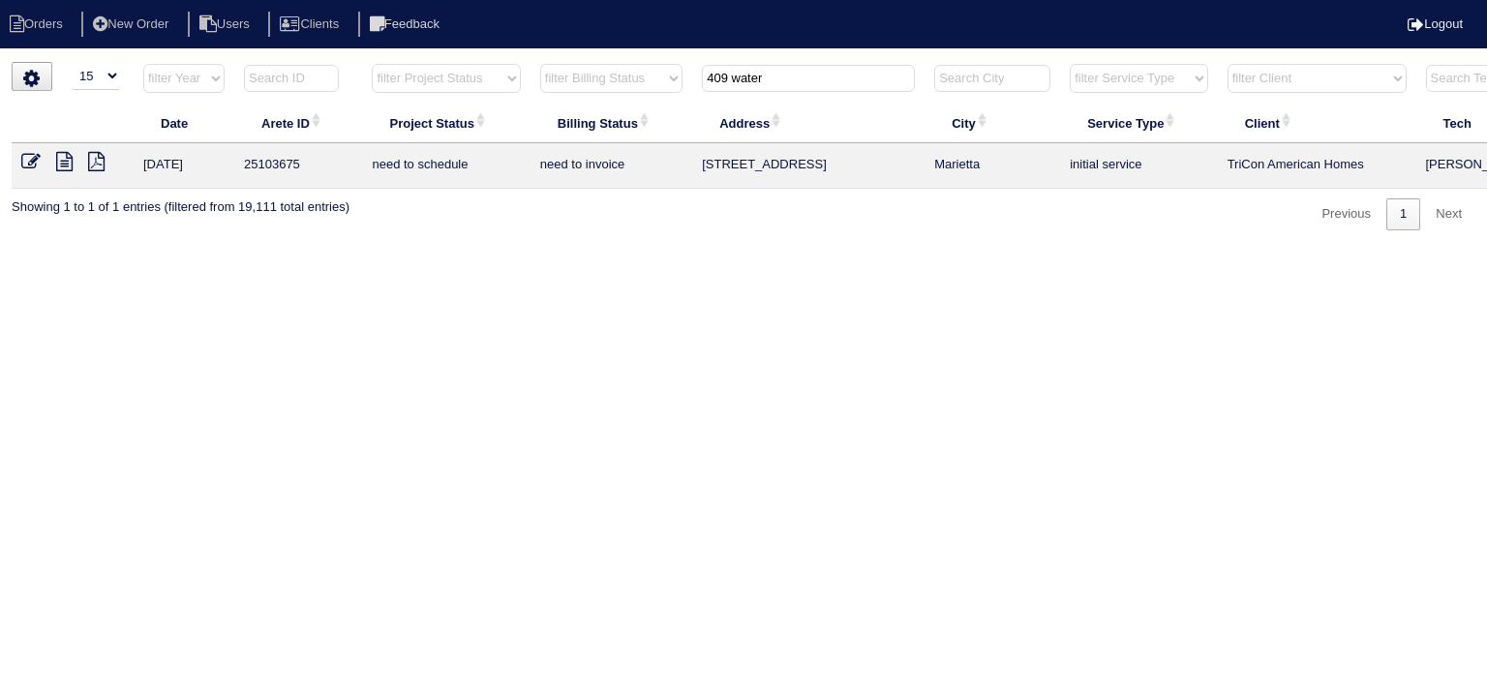
type input "409 water"
click at [66, 160] on icon at bounding box center [64, 161] width 16 height 19
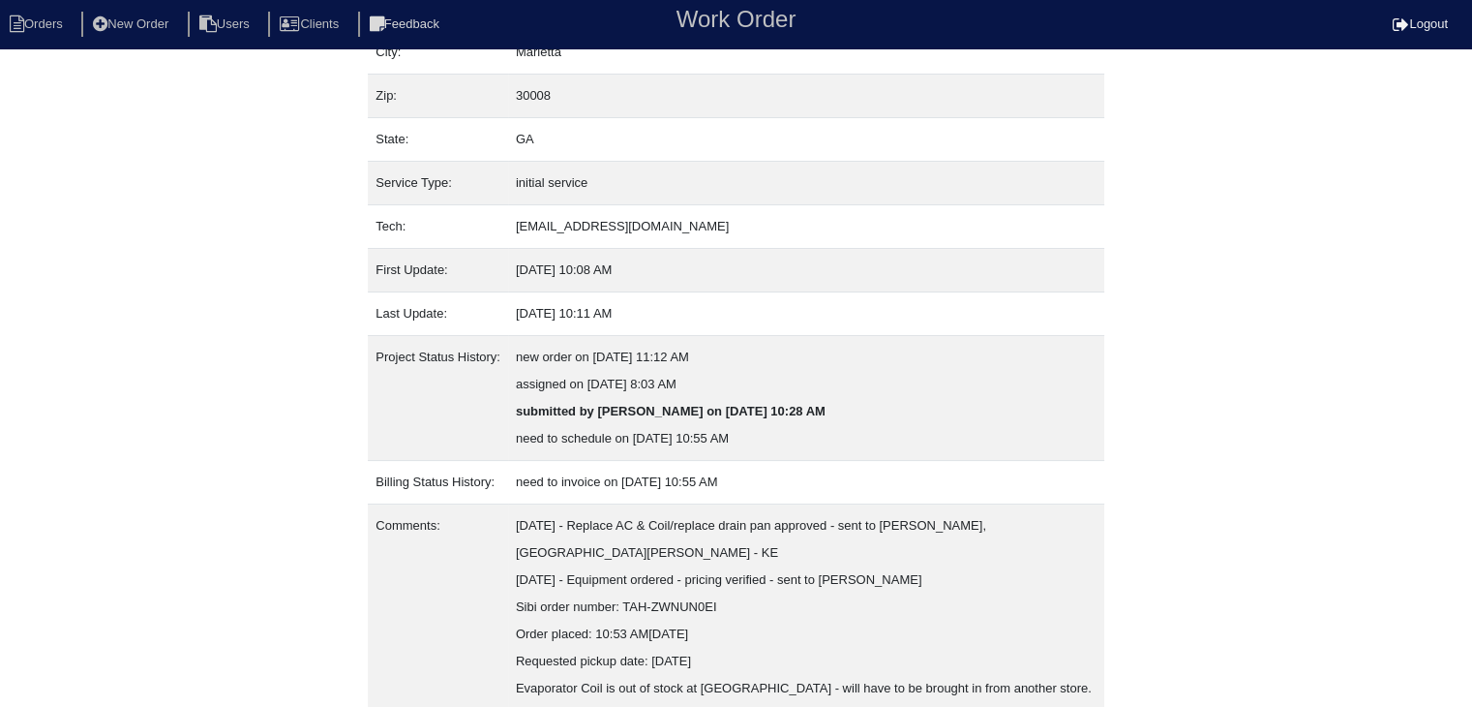
scroll to position [256, 0]
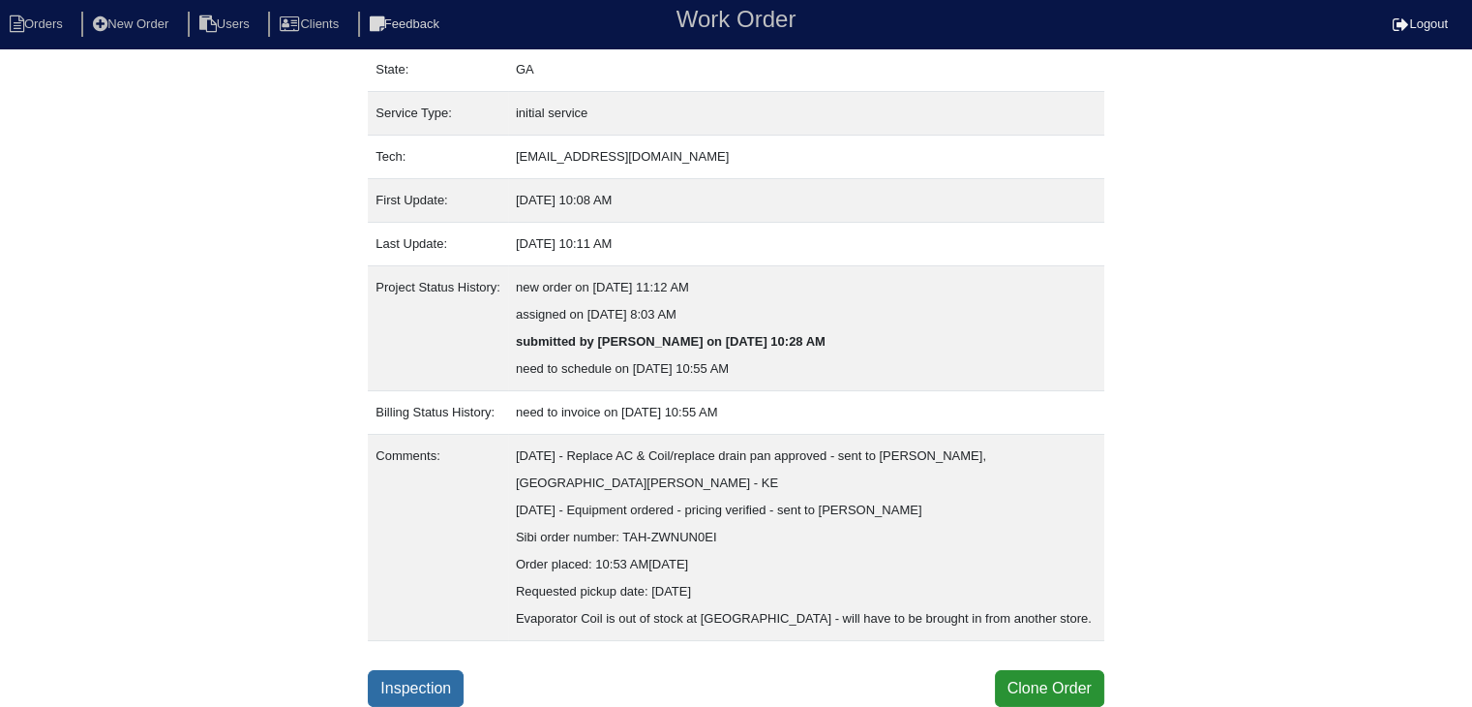
click at [385, 681] on link "Inspection" at bounding box center [416, 688] width 96 height 37
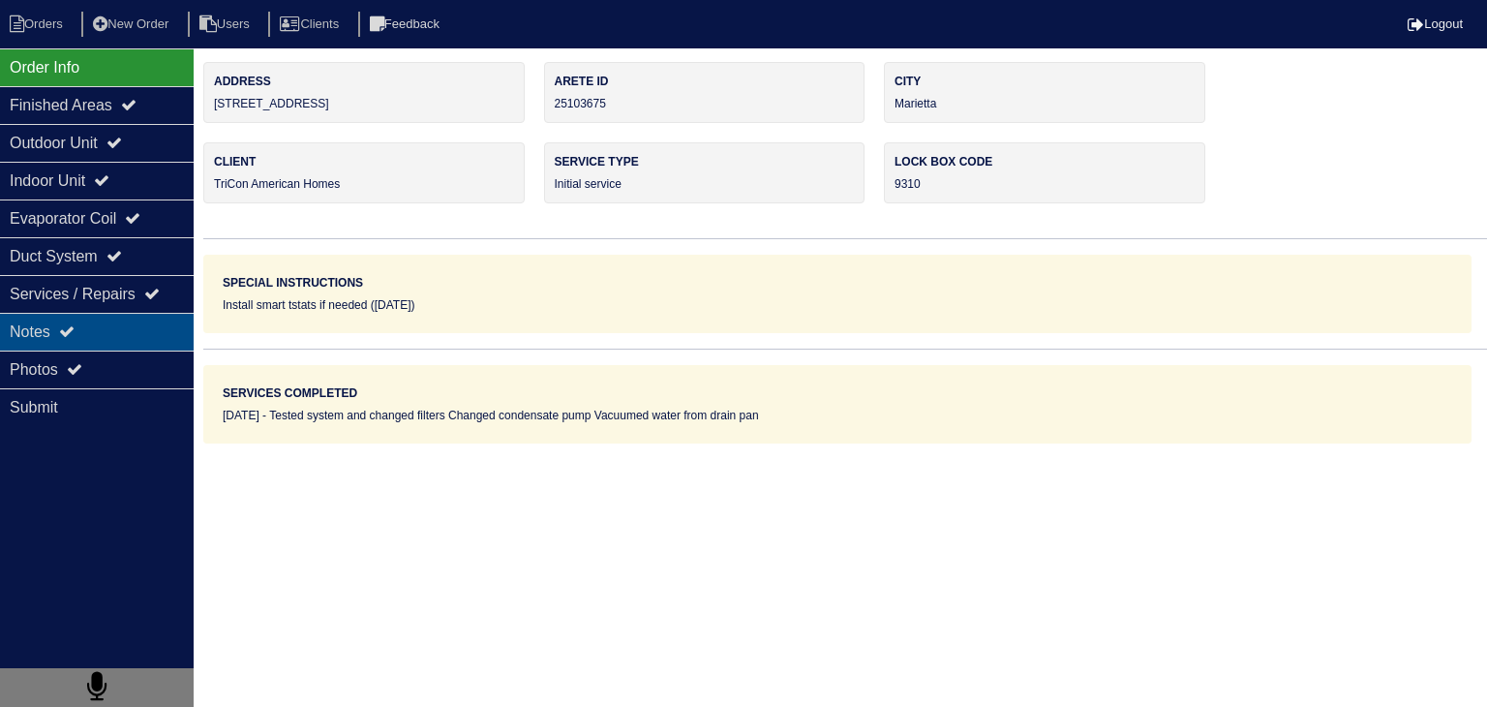
click at [120, 331] on div "Notes" at bounding box center [97, 332] width 194 height 38
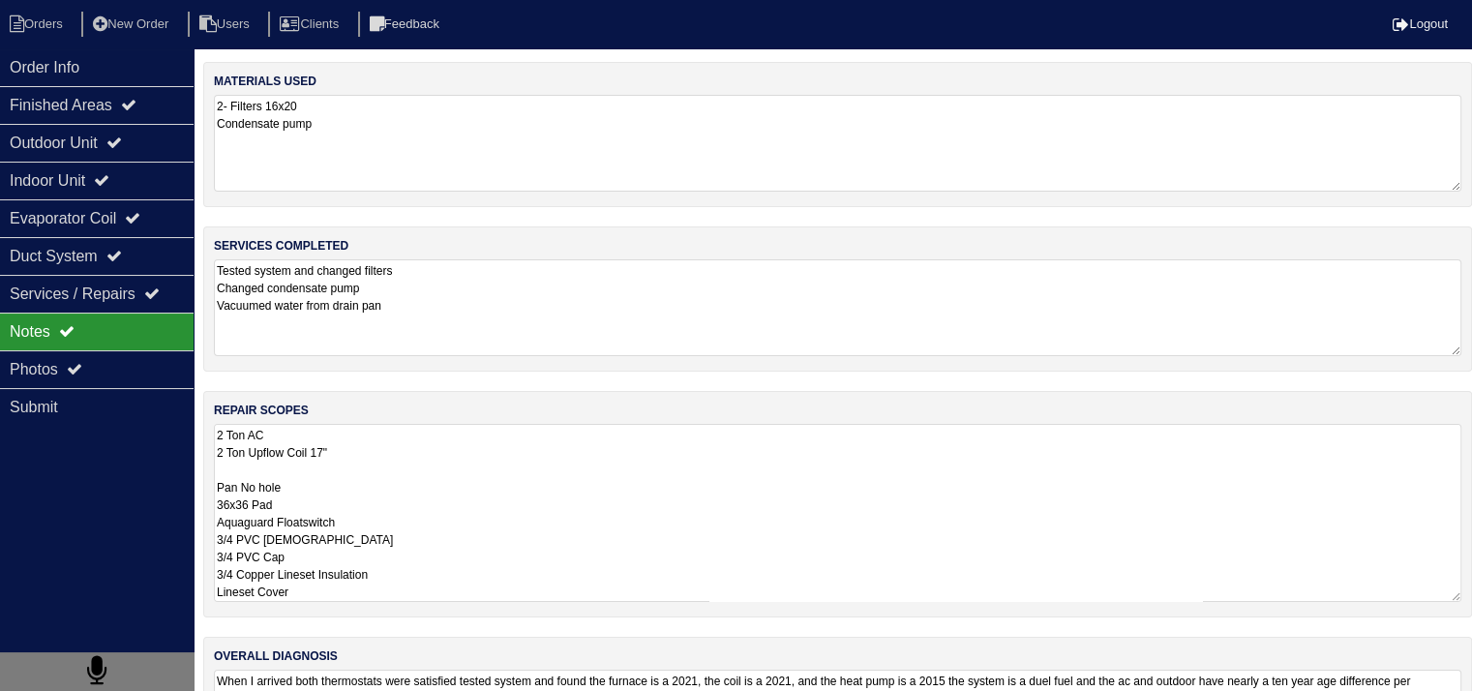
scroll to position [1, 0]
drag, startPoint x: 216, startPoint y: 434, endPoint x: 309, endPoint y: 609, distance: 198.3
click at [309, 609] on div "repair scopes 2 Ton AC 2 Ton Upflow Coil 17" Pan No hole 36x36 Pad Aquaguard Fl…" at bounding box center [837, 504] width 1269 height 227
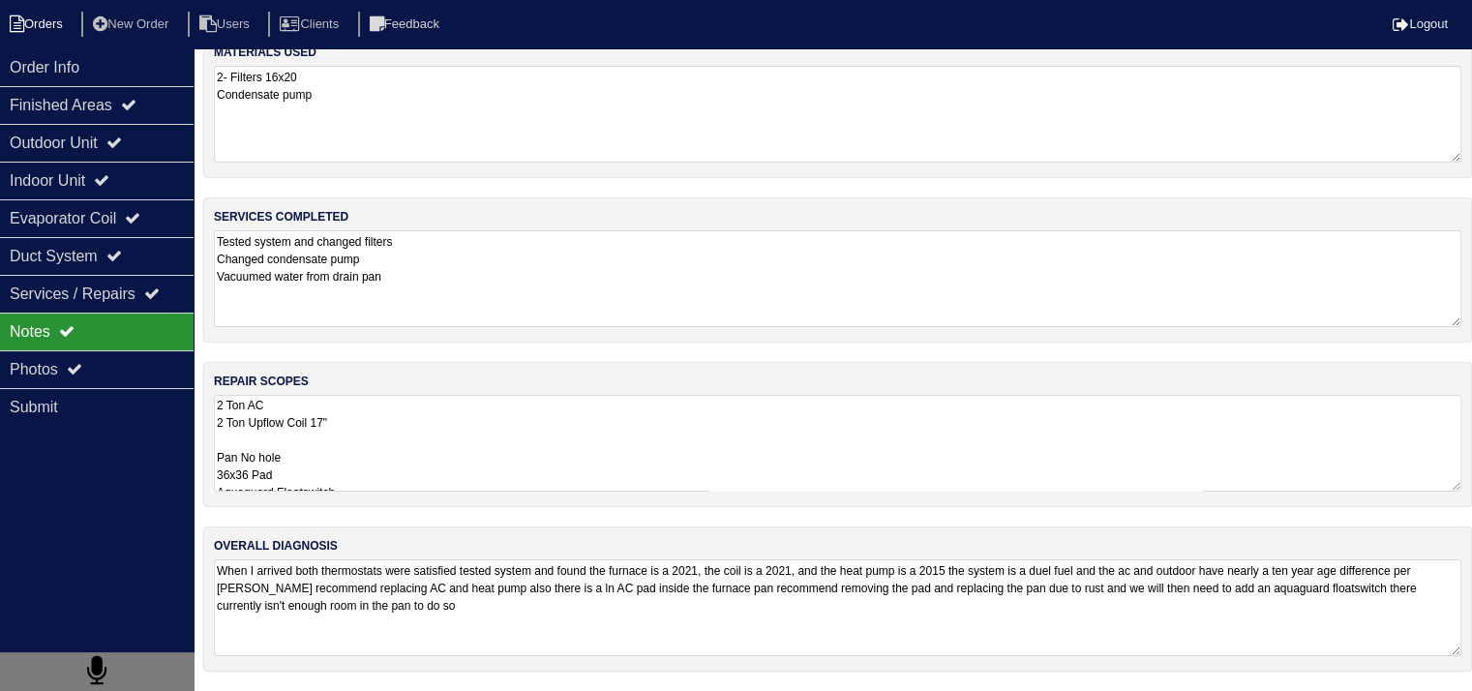
scroll to position [24, 0]
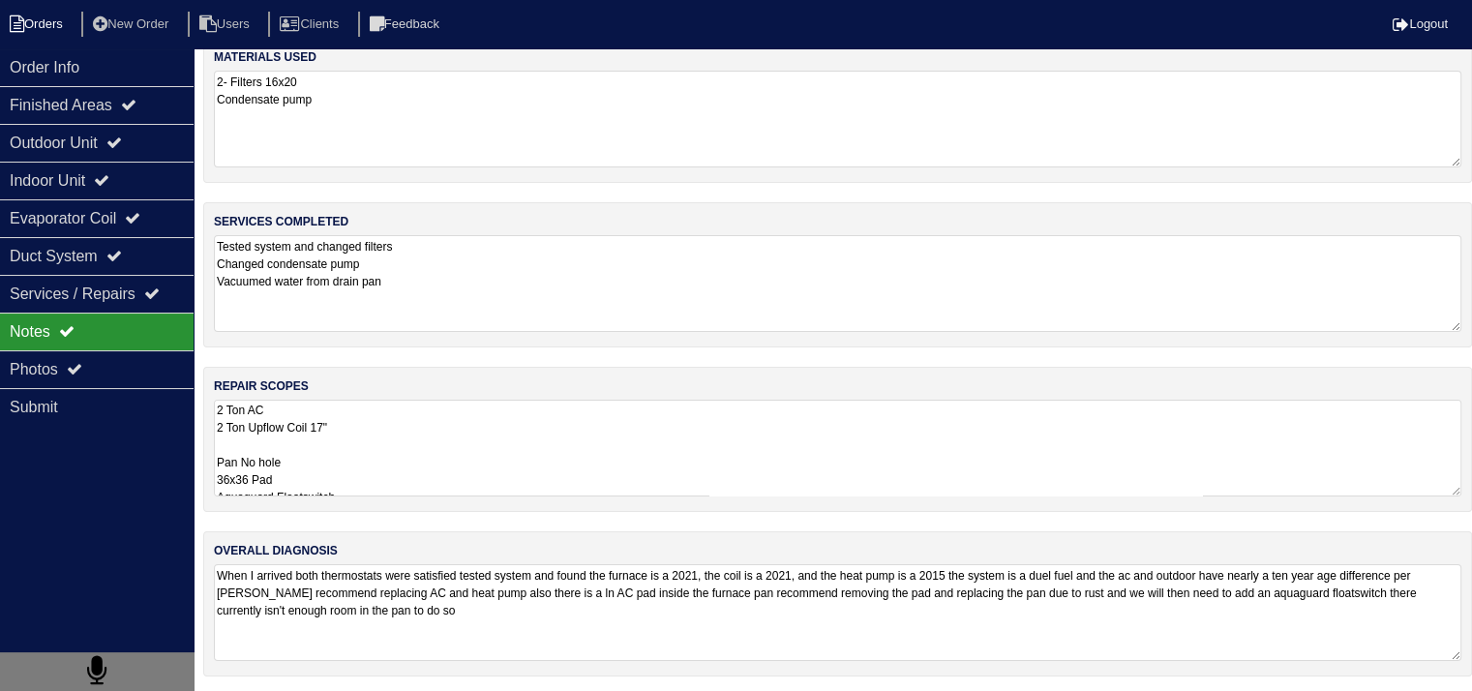
click at [64, 20] on li "Orders" at bounding box center [39, 25] width 78 height 26
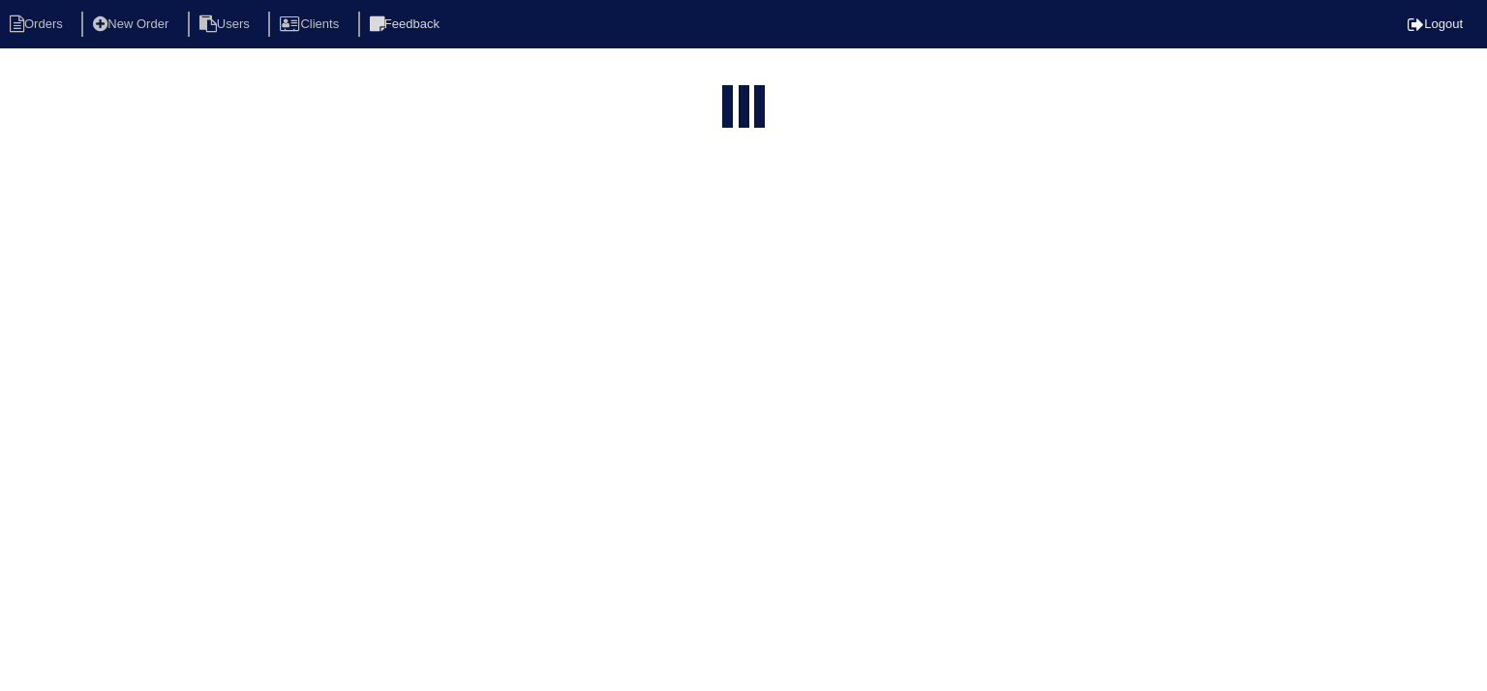
select select "15"
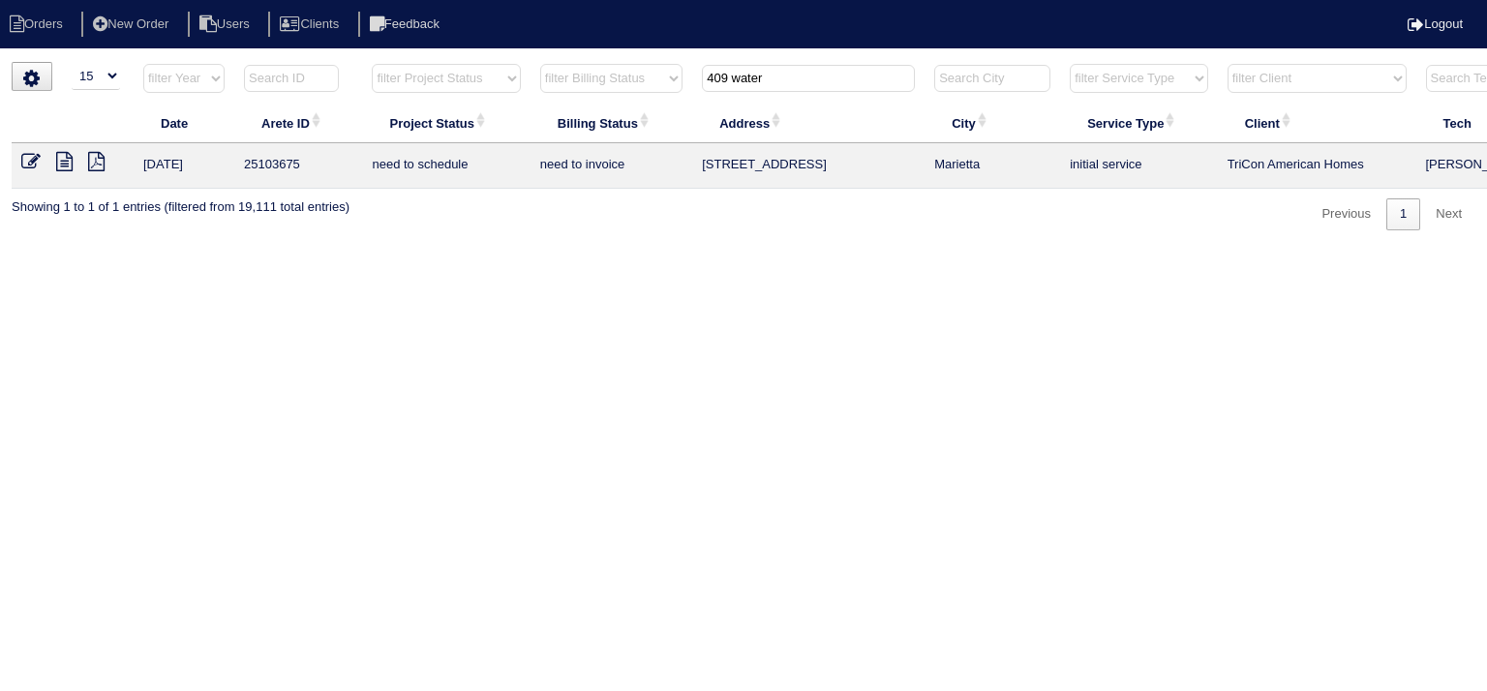
click at [787, 76] on input "409 water" at bounding box center [808, 78] width 213 height 27
type input "1720 be"
click at [69, 160] on icon at bounding box center [64, 161] width 16 height 19
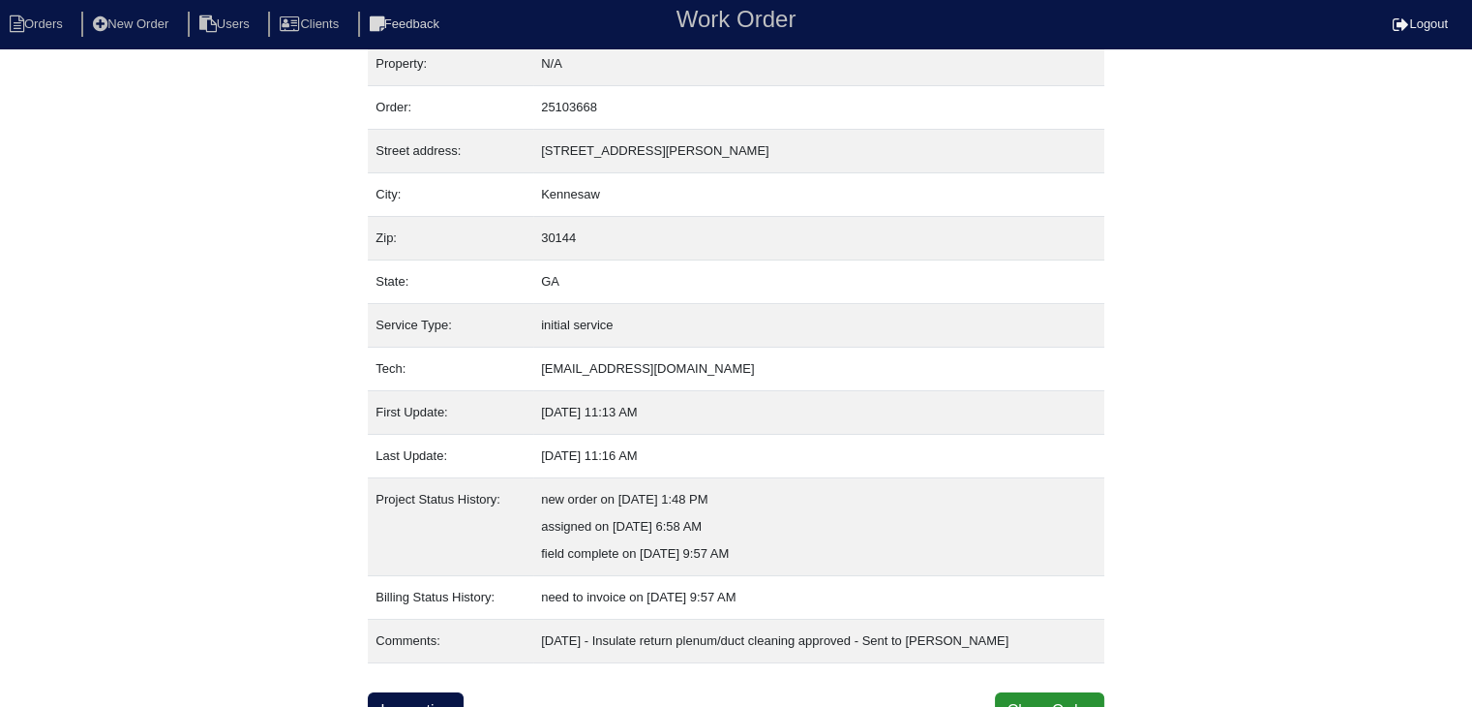
scroll to position [39, 0]
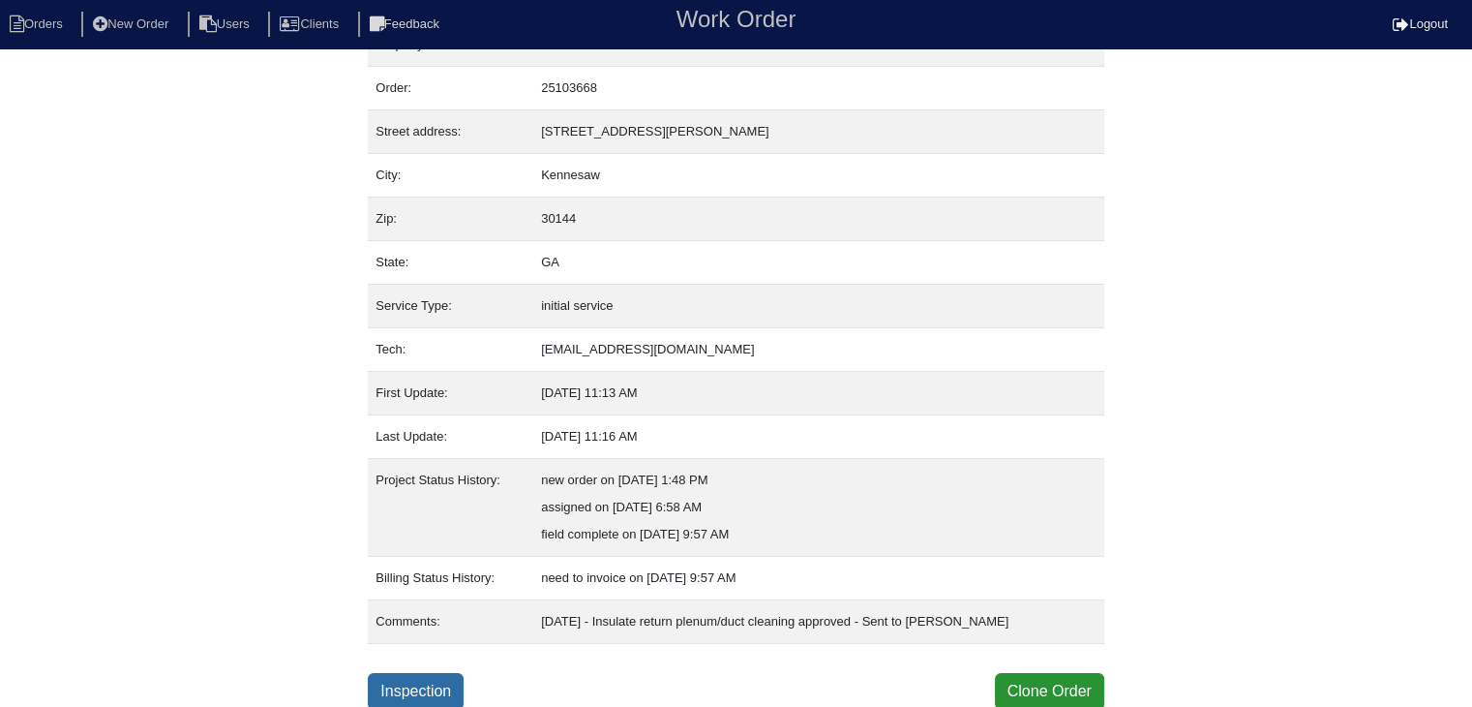
click at [442, 686] on link "Inspection" at bounding box center [416, 691] width 96 height 37
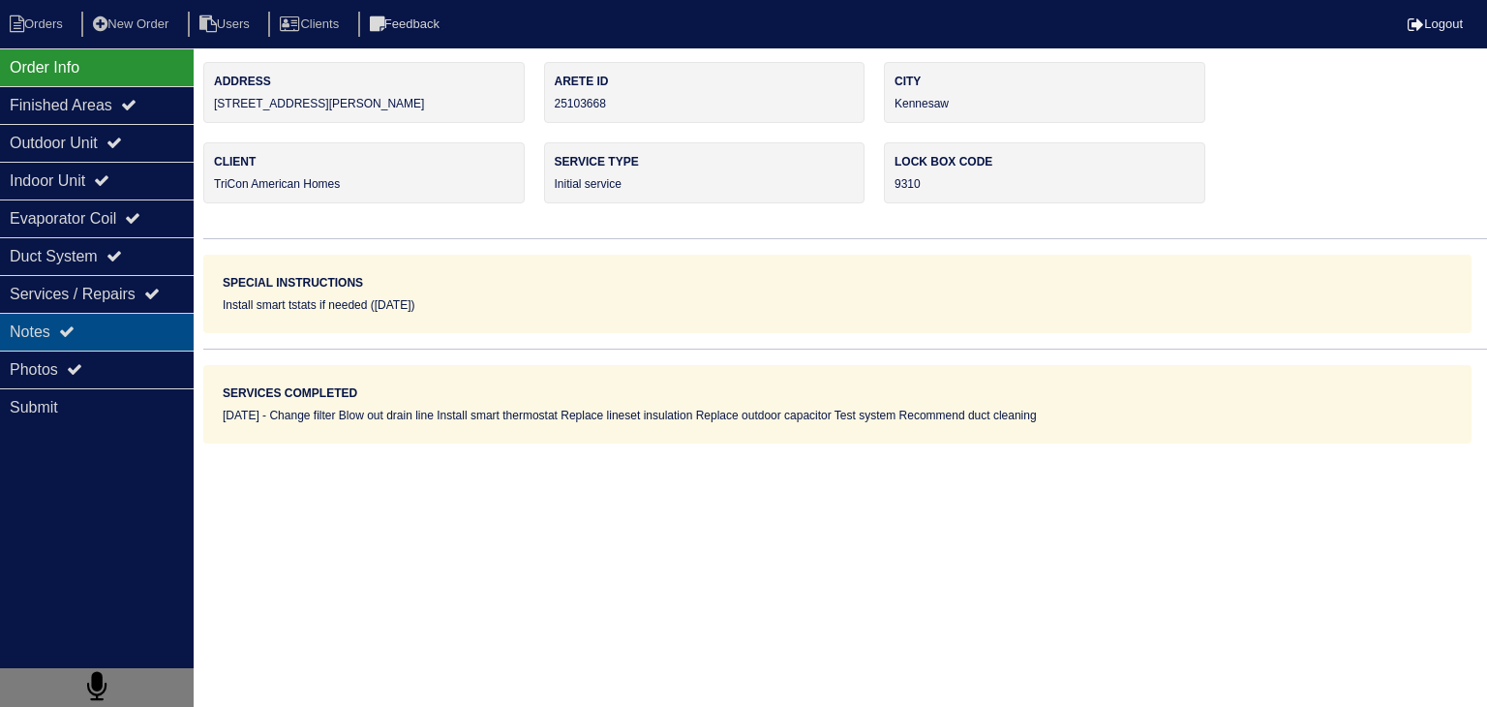
click at [155, 339] on div "Notes" at bounding box center [97, 332] width 194 height 38
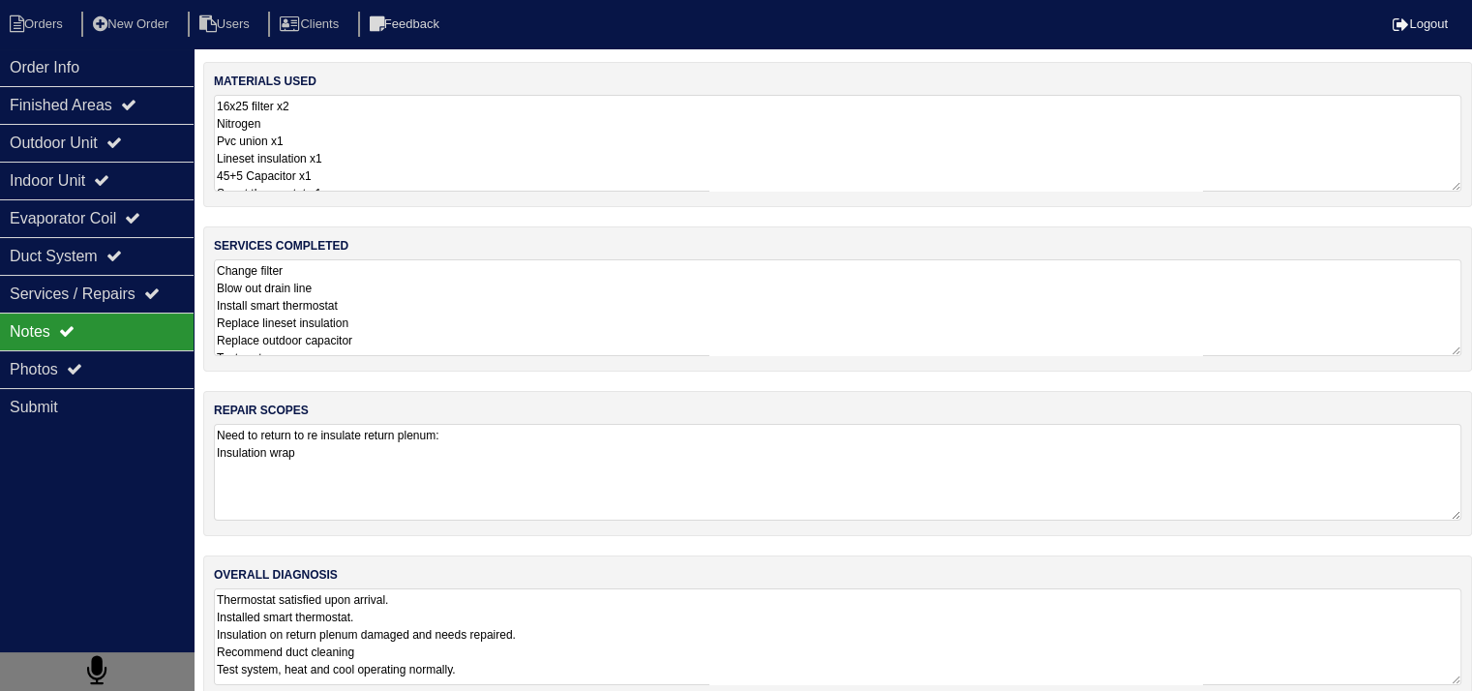
click at [364, 464] on textarea "Need to return to re insulate return plenum: Insulation wrap" at bounding box center [838, 472] width 1248 height 97
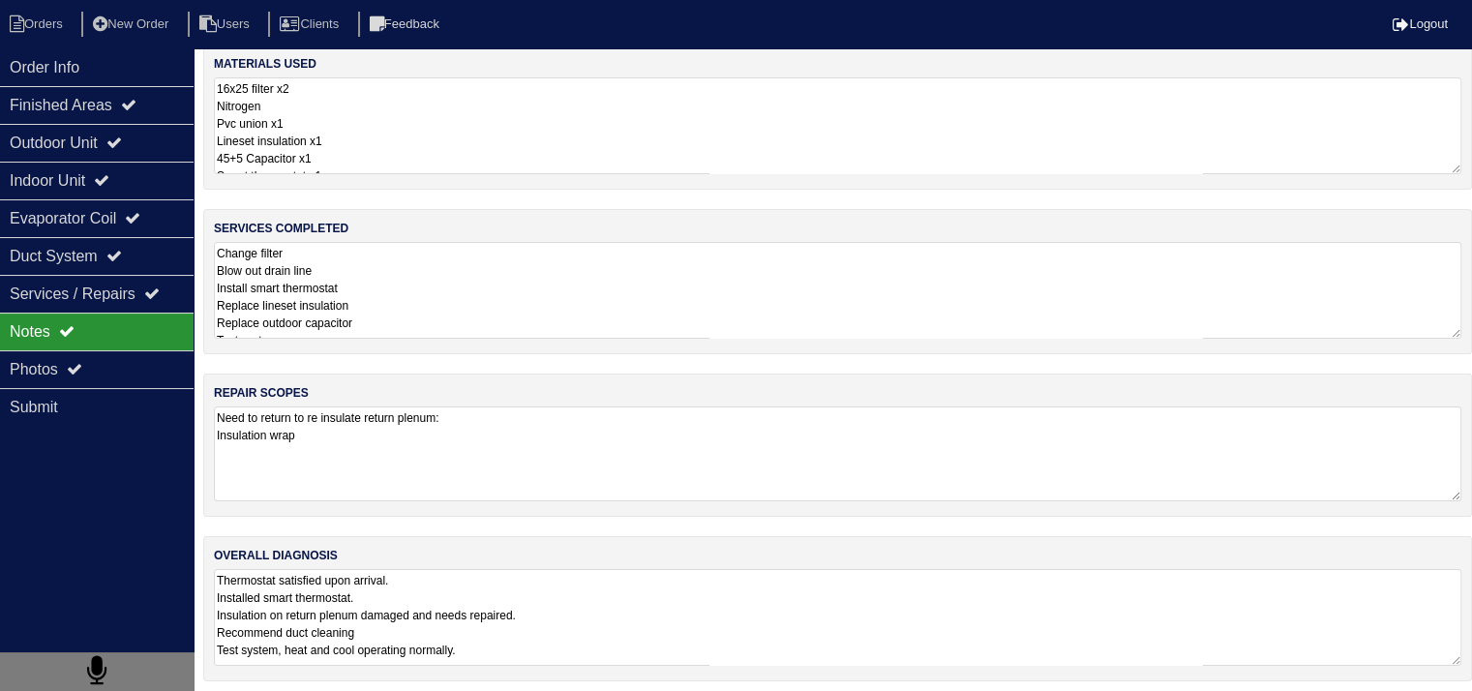
scroll to position [23, 0]
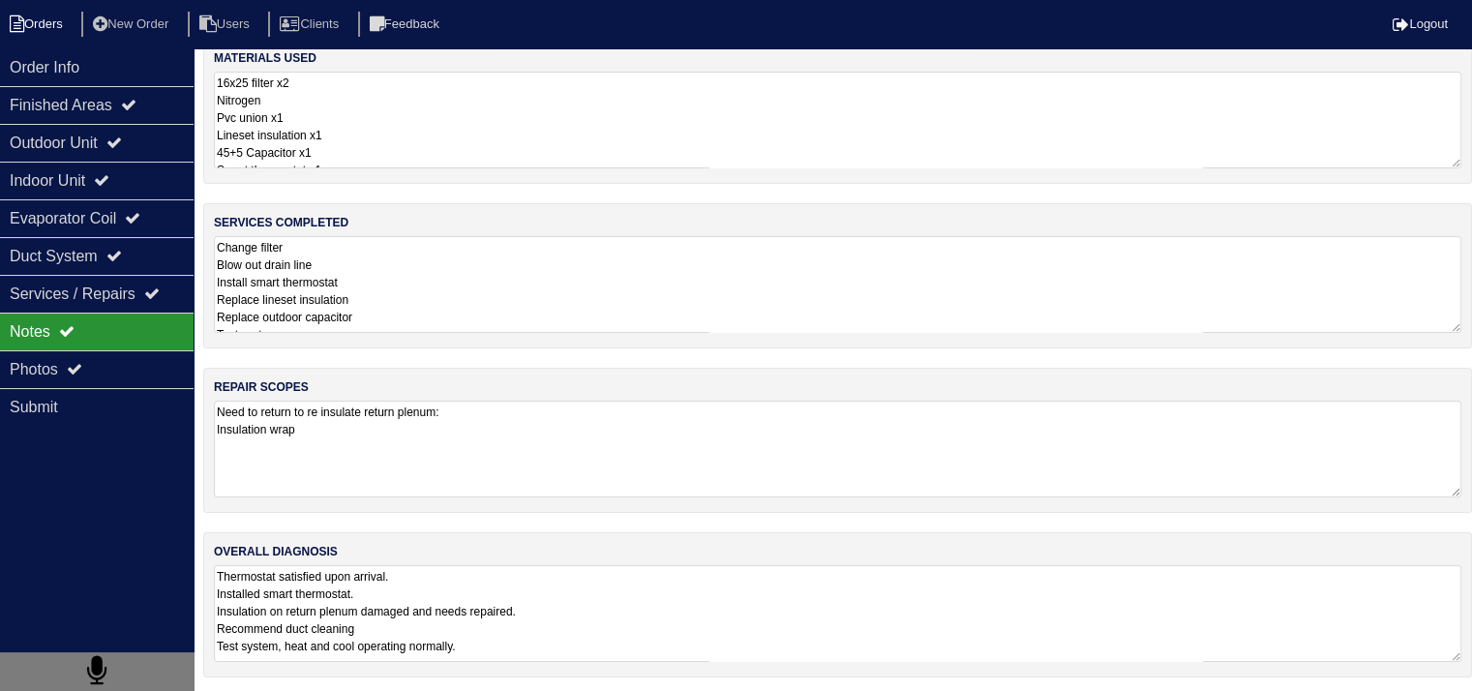
click at [58, 23] on li "Orders" at bounding box center [39, 25] width 78 height 26
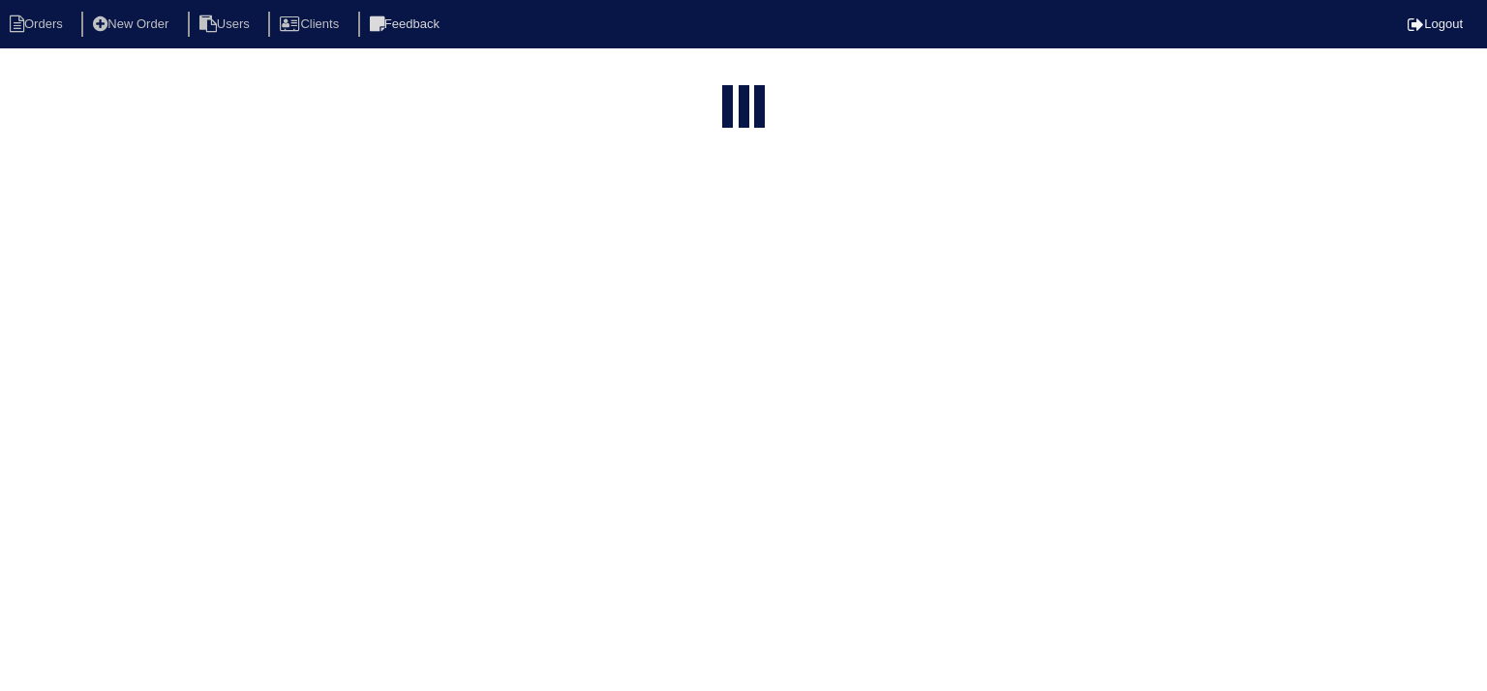
select select "15"
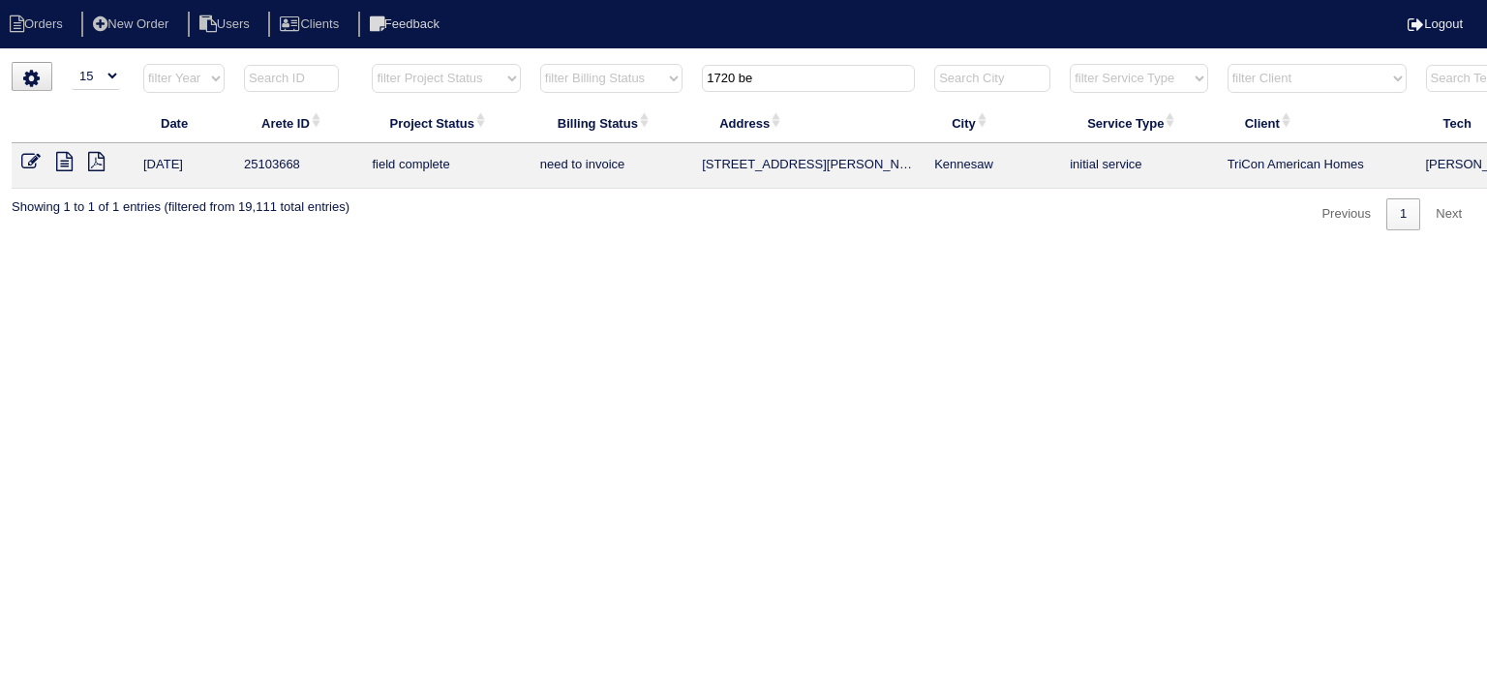
drag, startPoint x: 793, startPoint y: 86, endPoint x: 652, endPoint y: 90, distance: 140.4
click at [652, 90] on tr "filter Year -- Any Year -- 2025 2024 2023 2022 2021 2020 2019 filter Project St…" at bounding box center [851, 83] width 1678 height 40
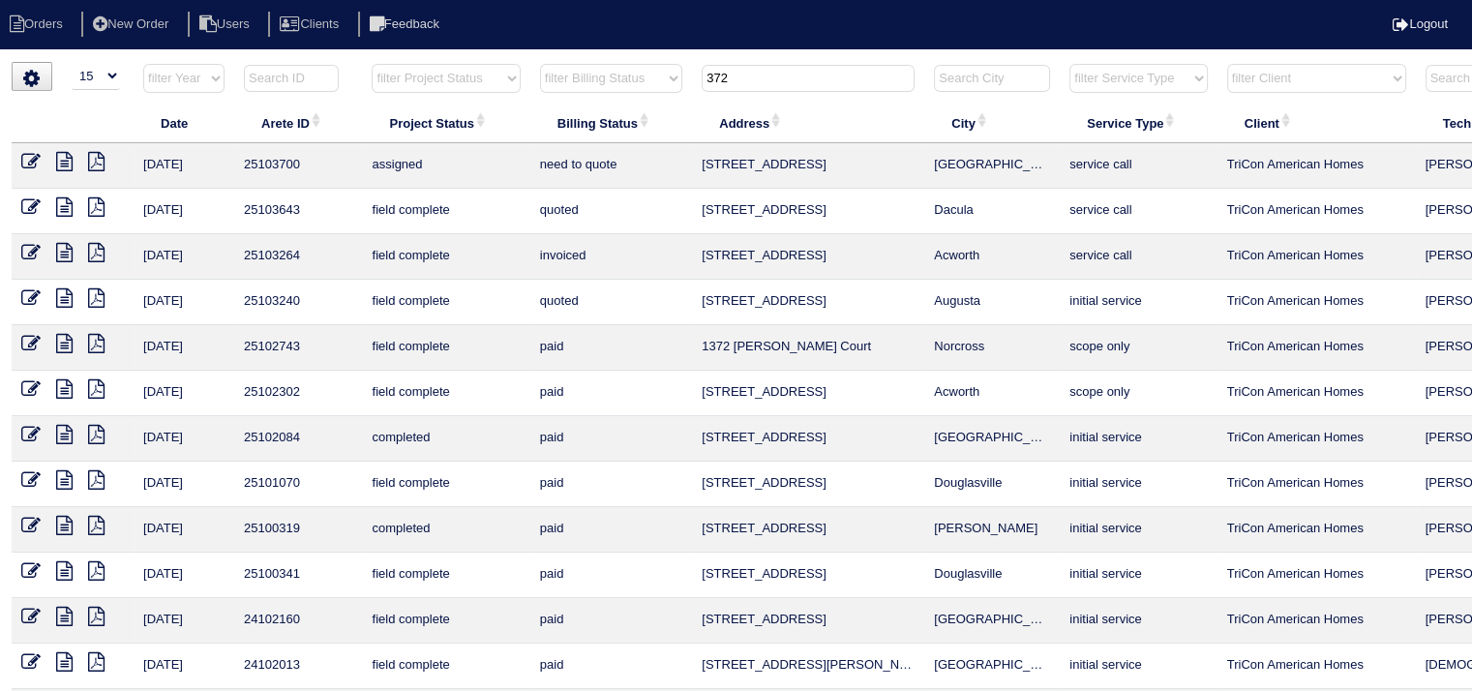
click at [62, 167] on icon at bounding box center [64, 161] width 16 height 19
click at [801, 83] on input "372" at bounding box center [808, 78] width 213 height 27
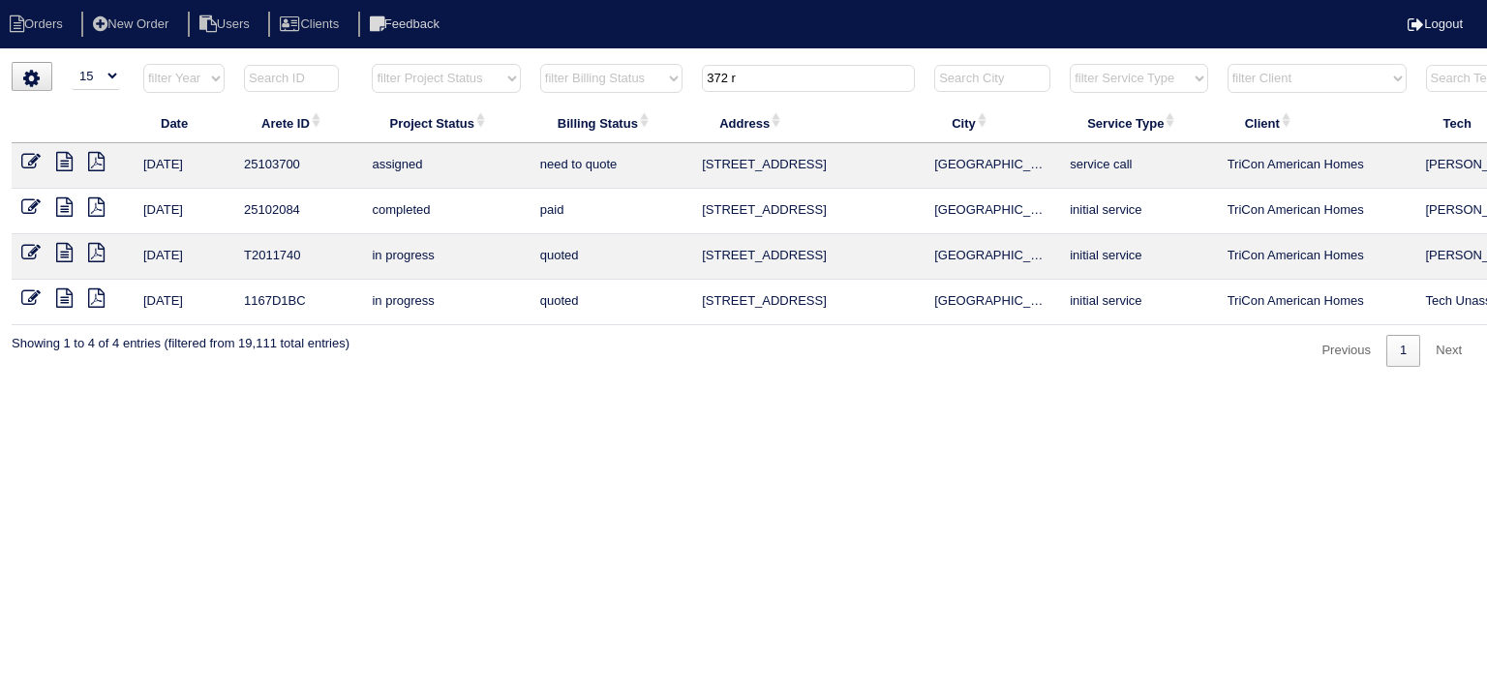
type input "372 r"
click at [64, 206] on icon at bounding box center [64, 206] width 16 height 19
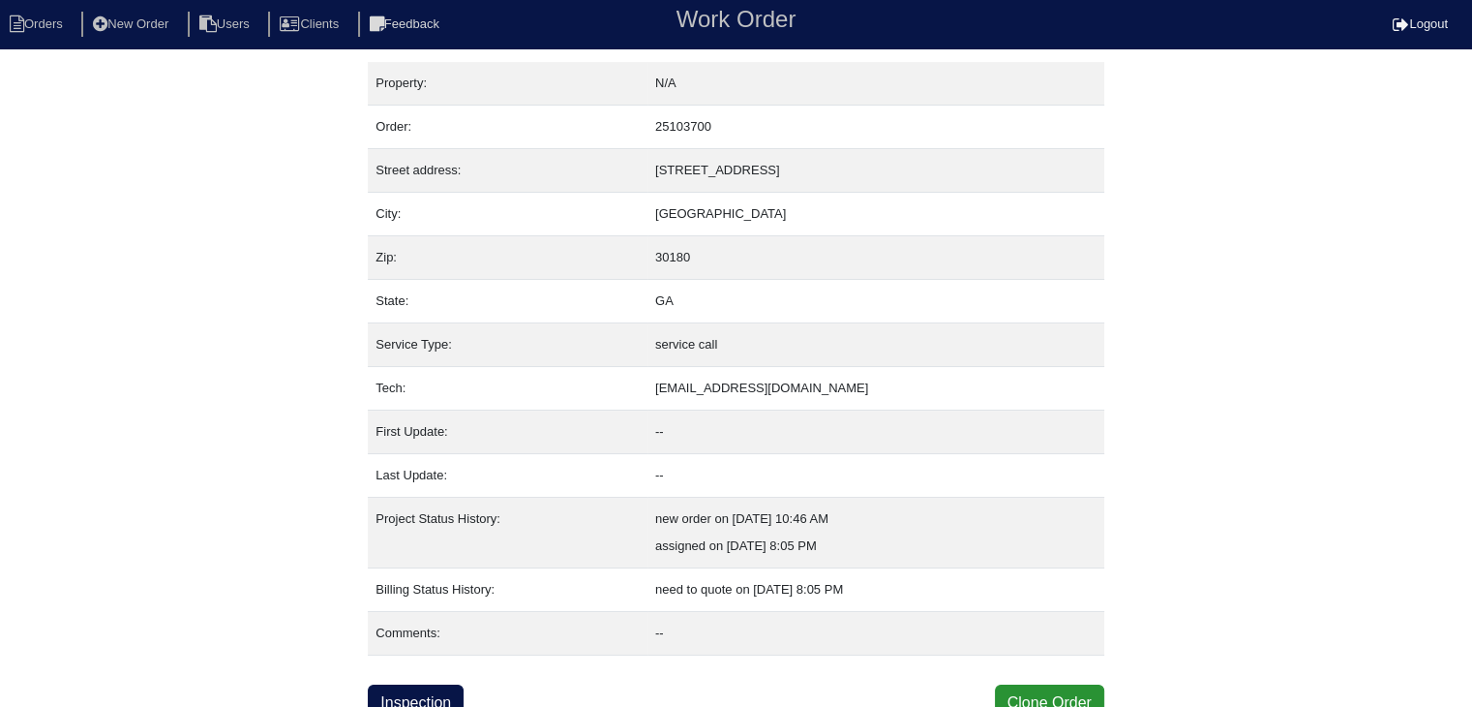
scroll to position [12, 0]
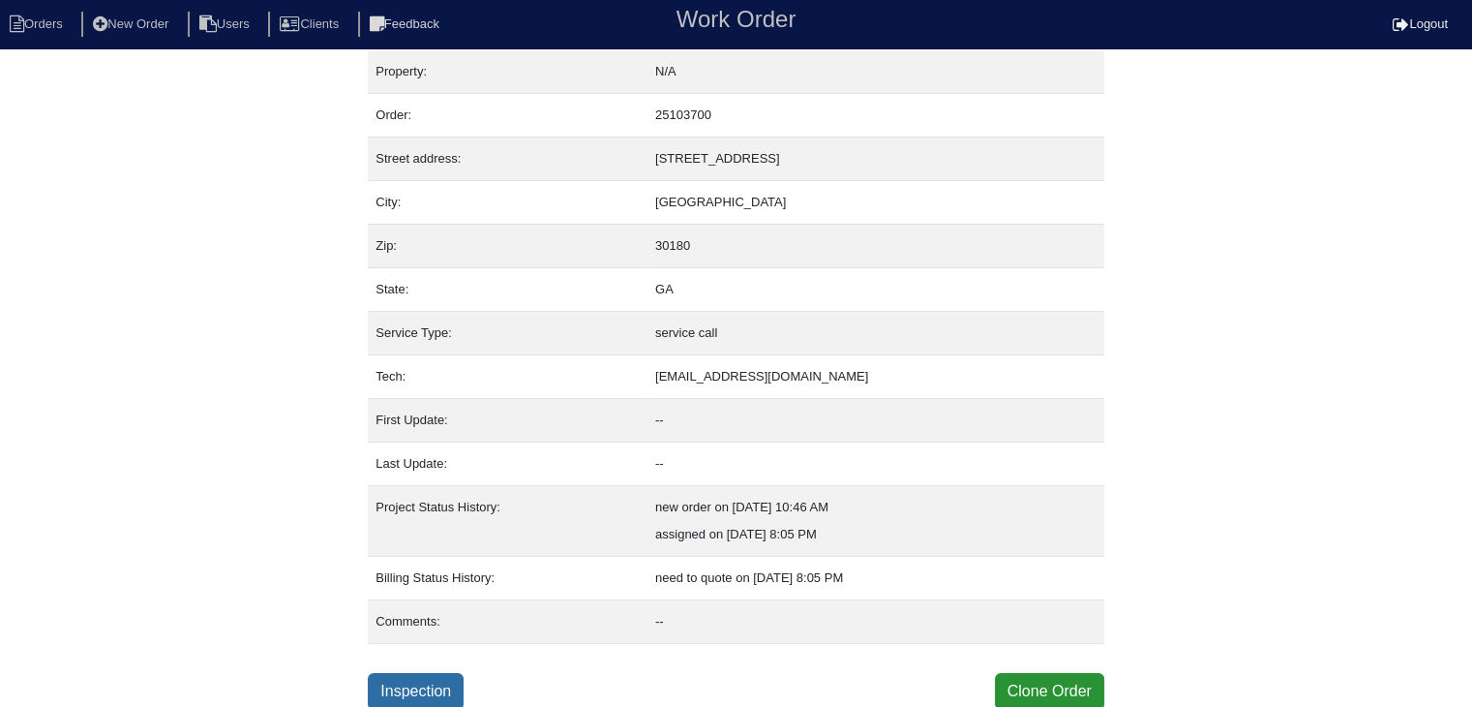
click at [420, 681] on link "Inspection" at bounding box center [416, 691] width 96 height 37
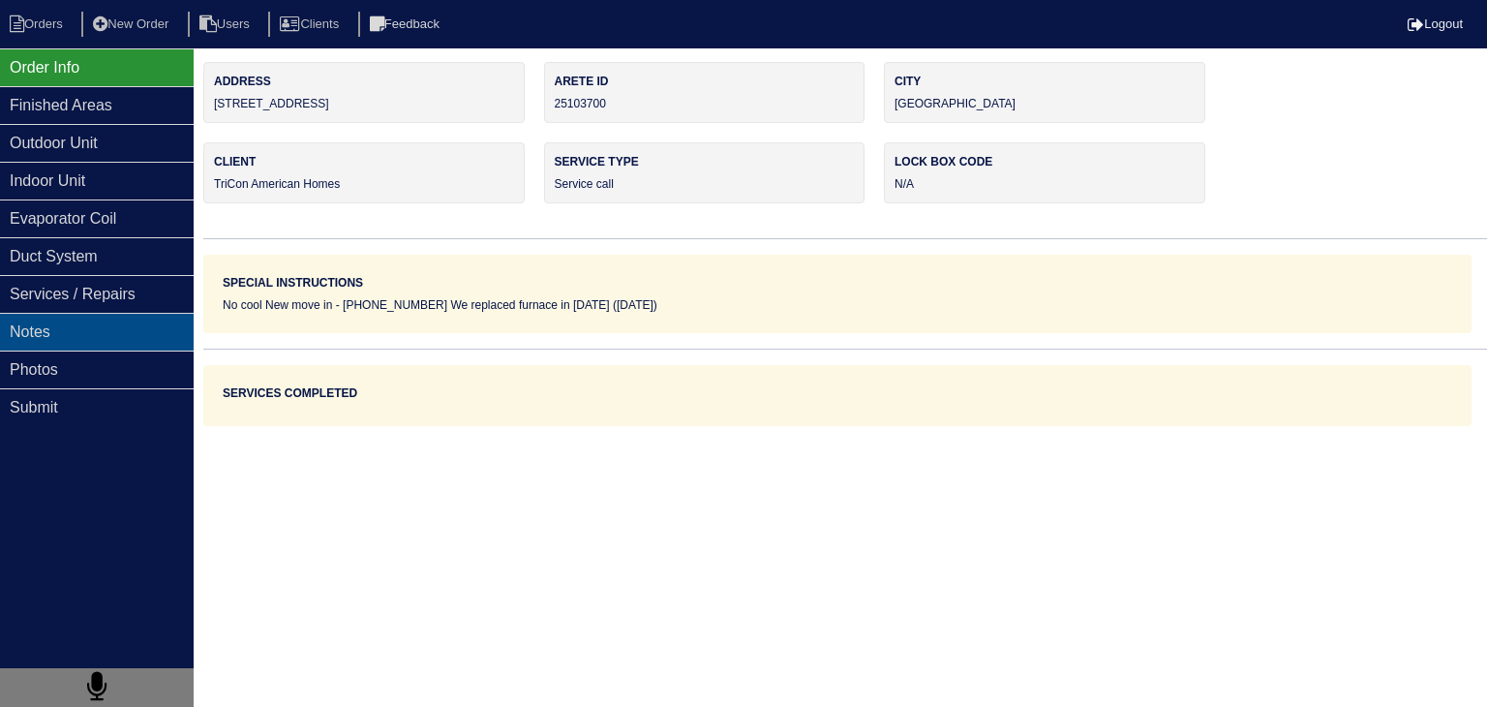
click at [173, 336] on div "Notes" at bounding box center [97, 332] width 194 height 38
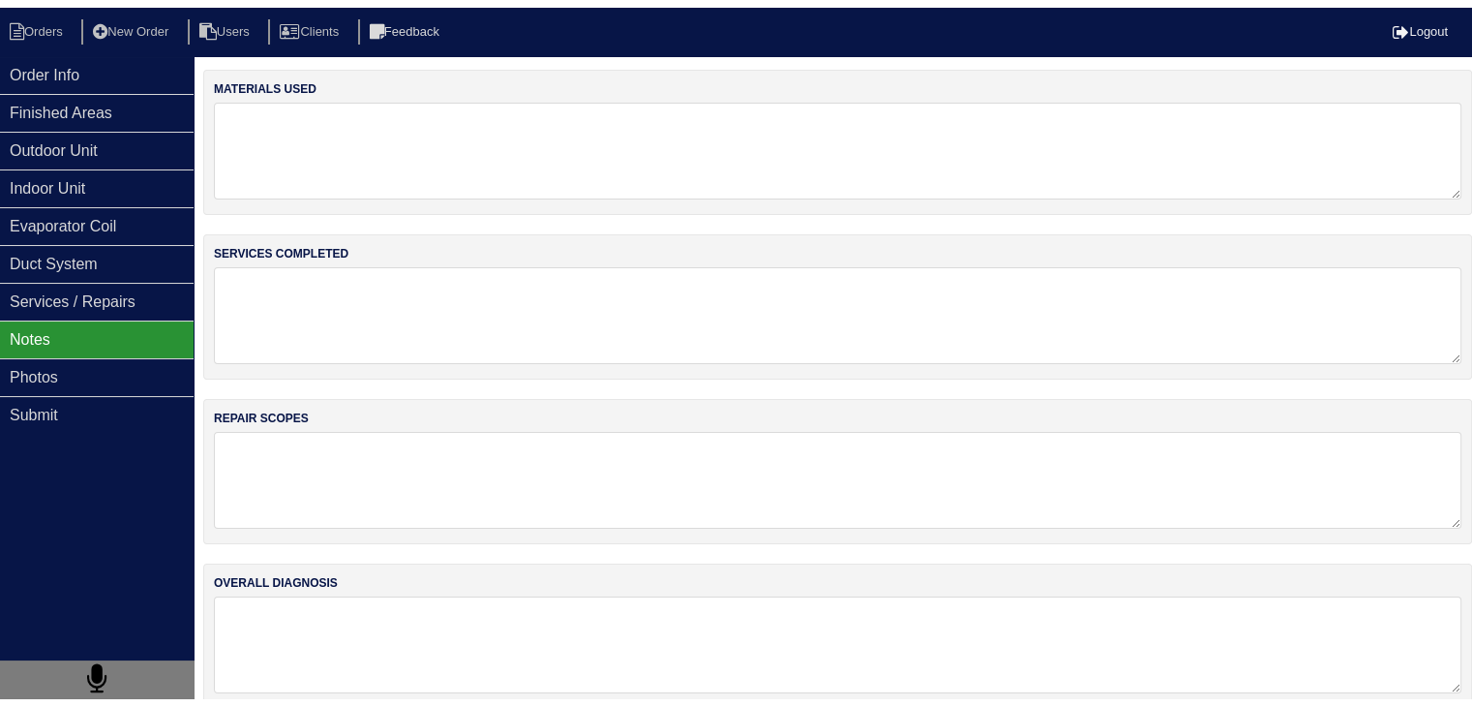
scroll to position [12, 0]
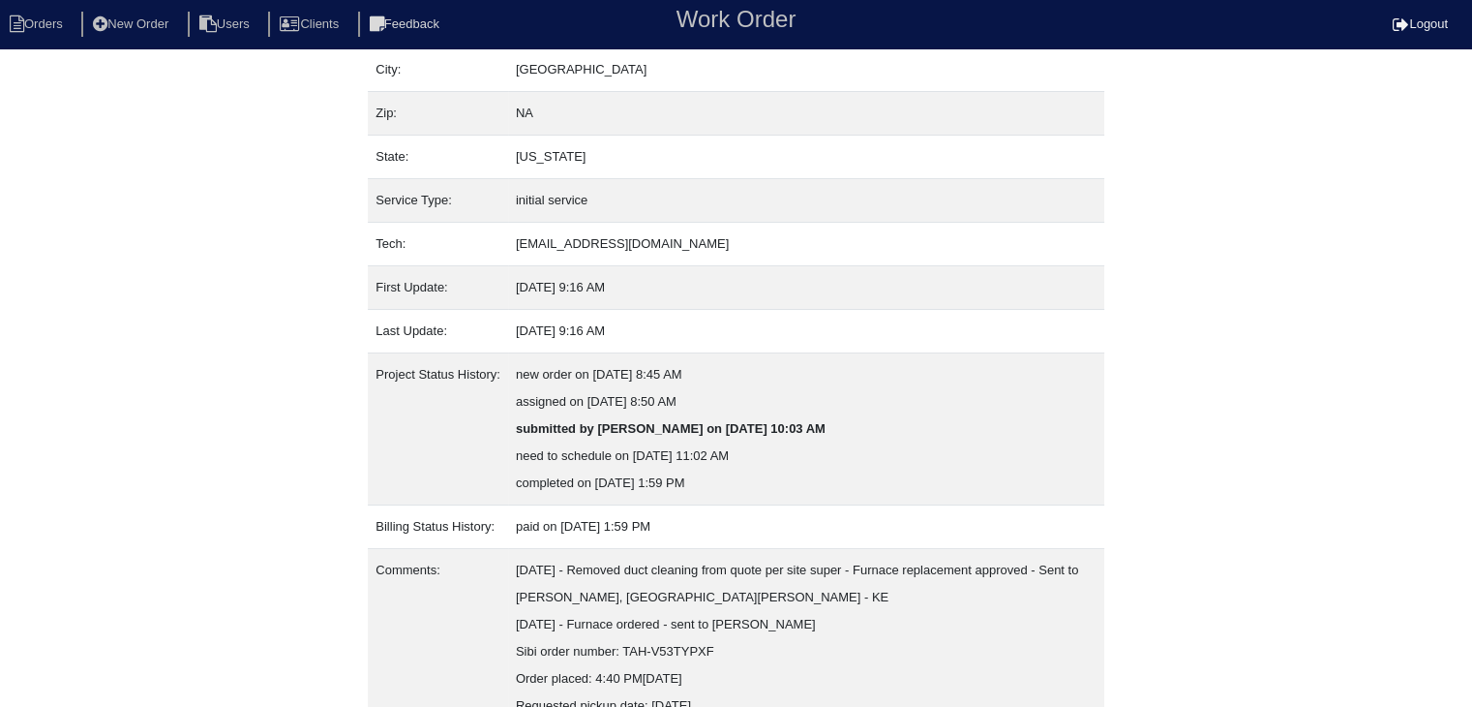
scroll to position [256, 0]
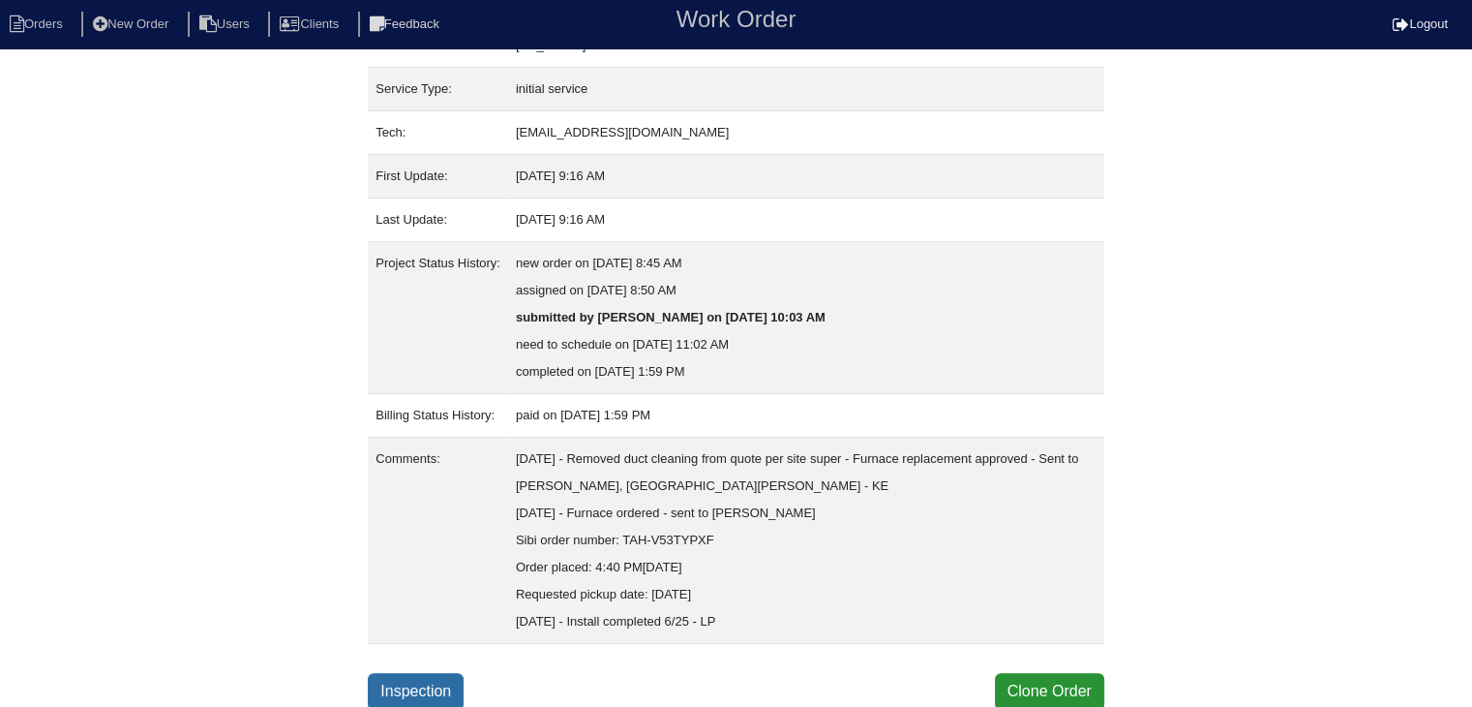
click at [429, 684] on link "Inspection" at bounding box center [416, 691] width 96 height 37
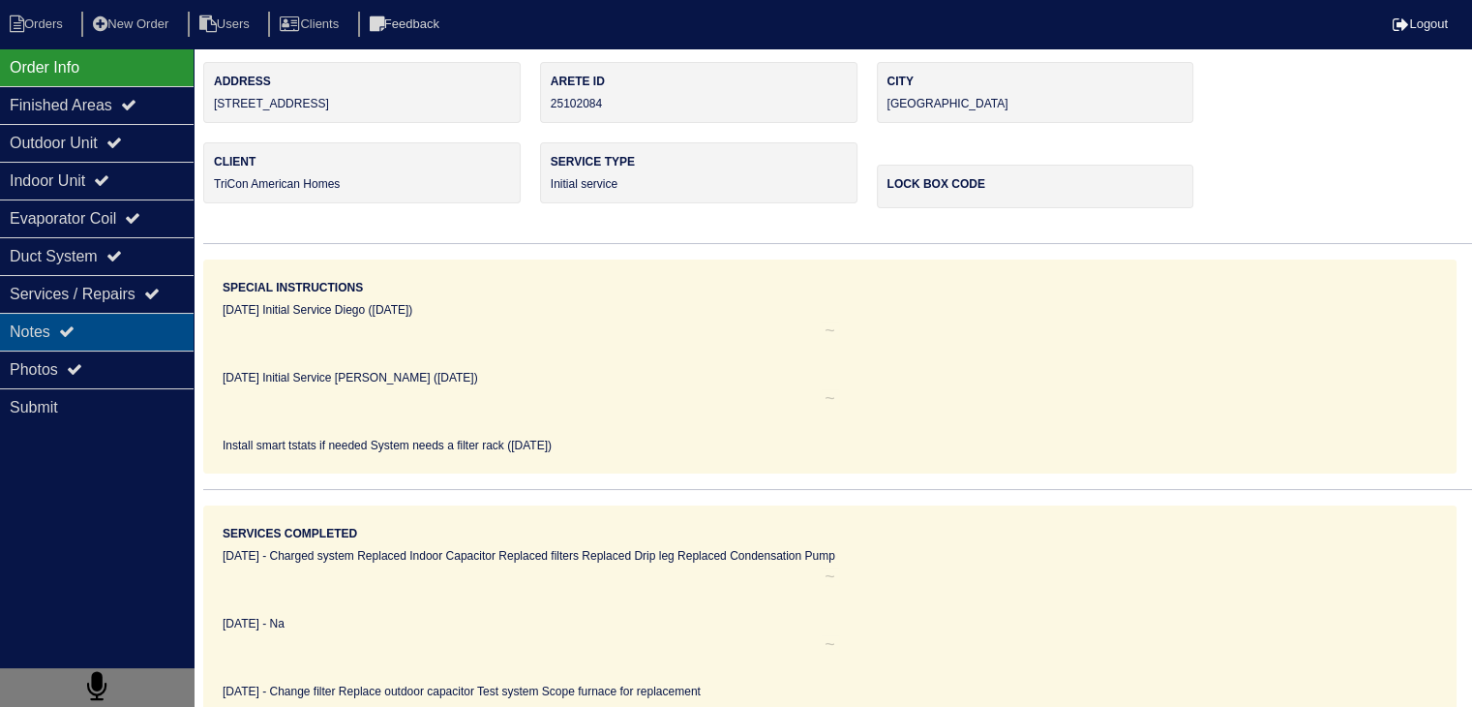
click at [152, 337] on div "Notes" at bounding box center [97, 332] width 194 height 38
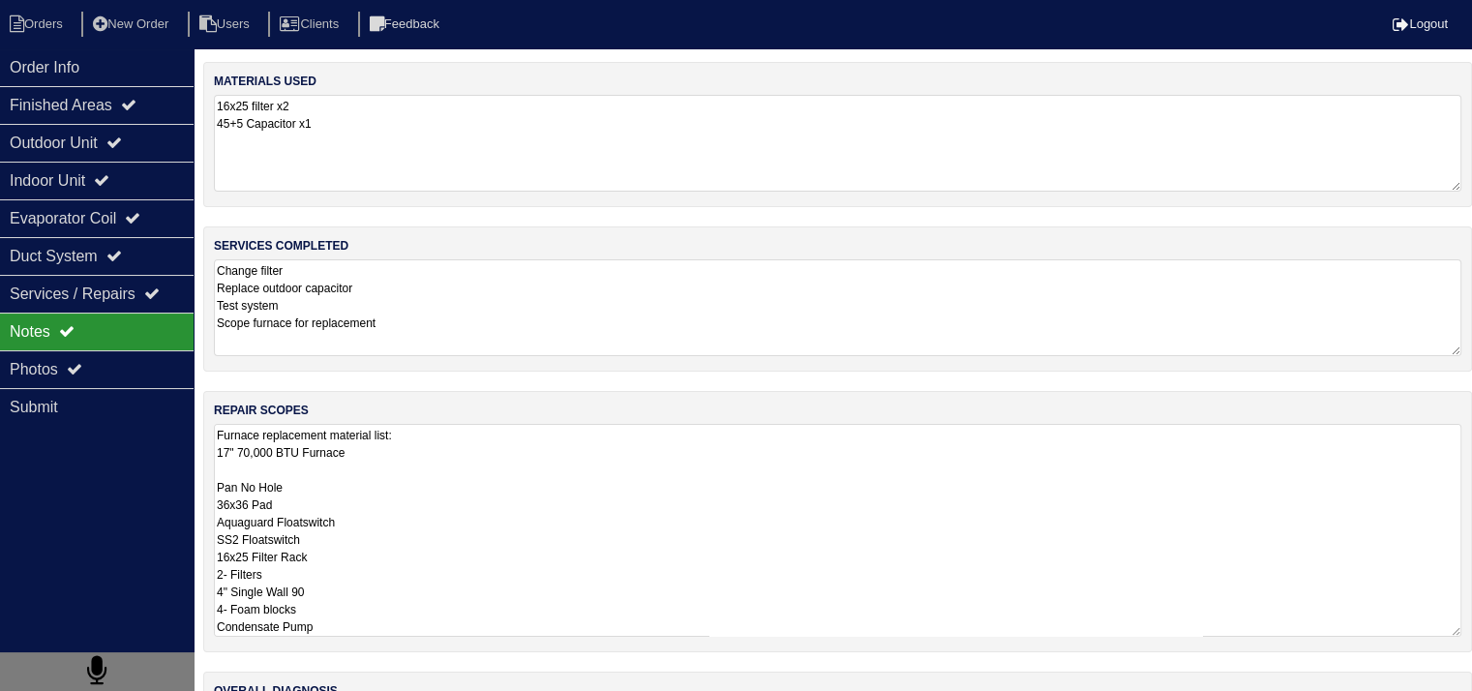
click at [334, 489] on textarea "Furnace replacement material list: 17" 70,000 BTU Furnace Pan No Hole 36x36 Pad…" at bounding box center [838, 530] width 1248 height 213
